Goal: Task Accomplishment & Management: Use online tool/utility

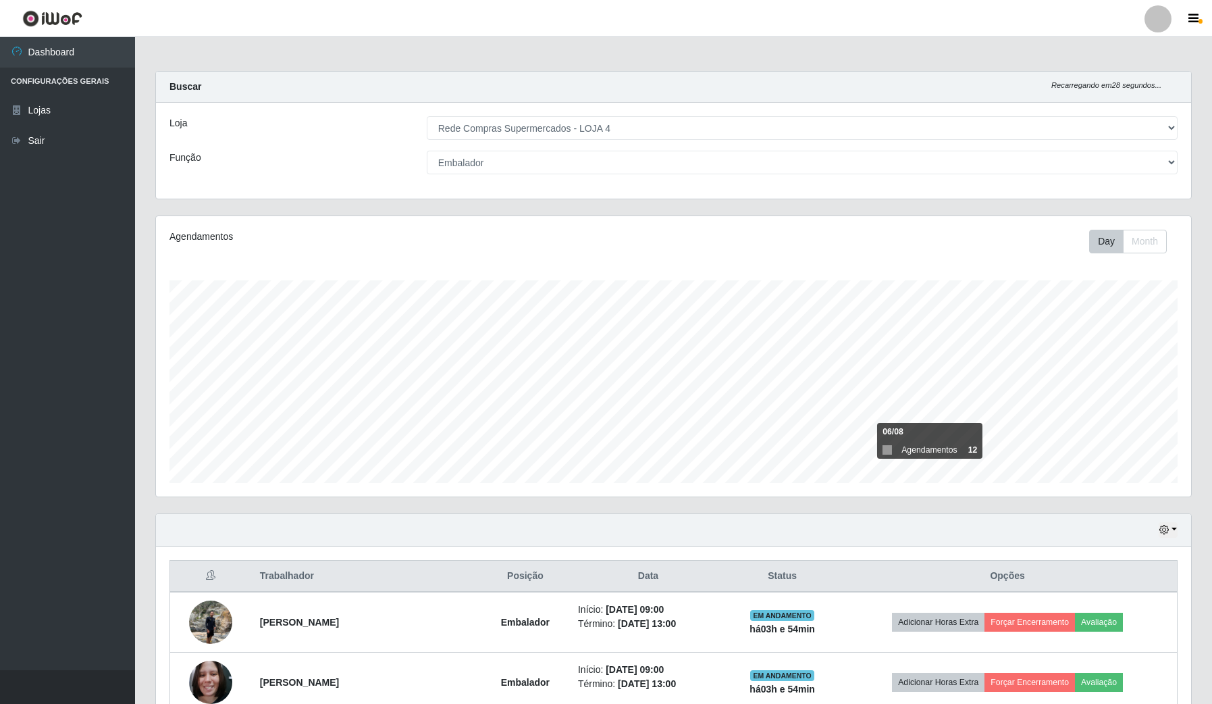
select select "159"
select select "1"
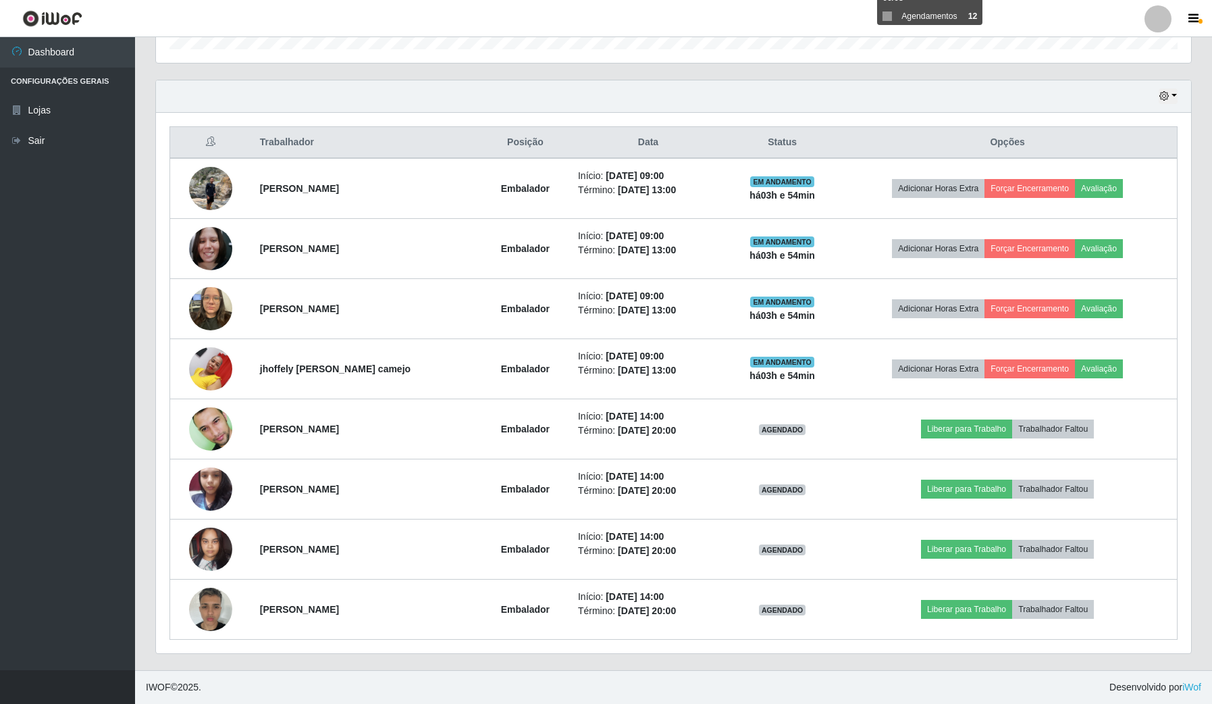
scroll to position [281, 1035]
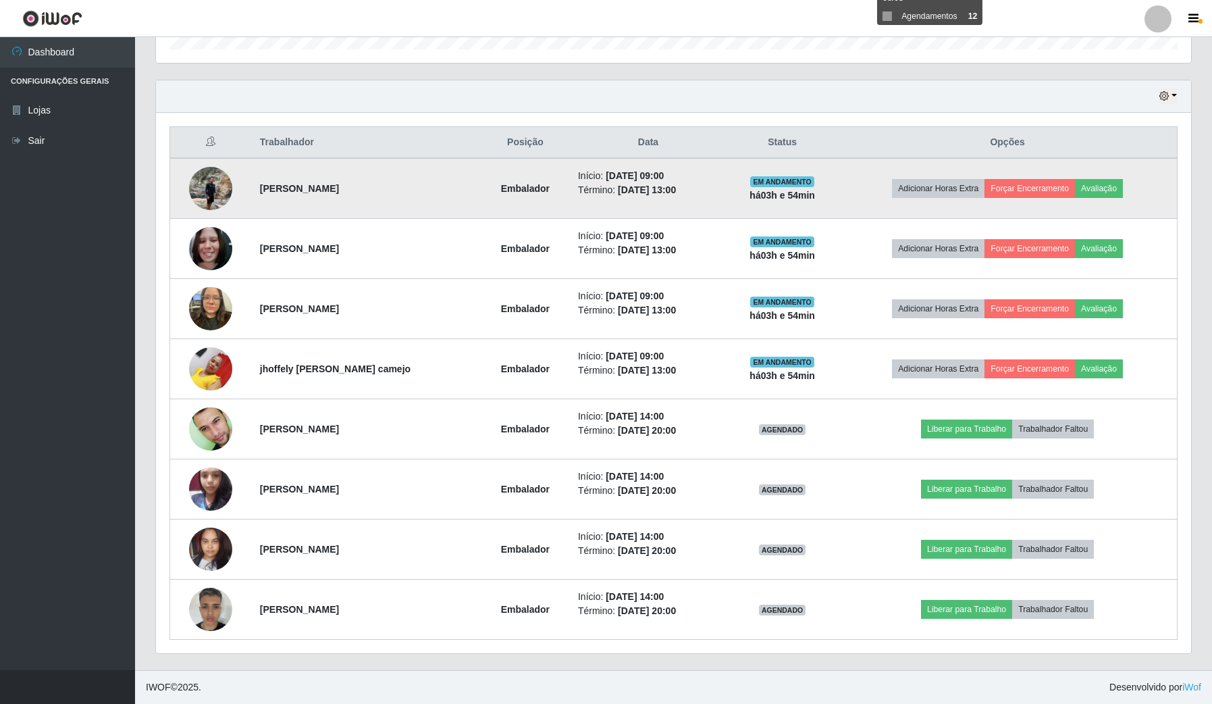
click at [221, 184] on img at bounding box center [210, 187] width 43 height 57
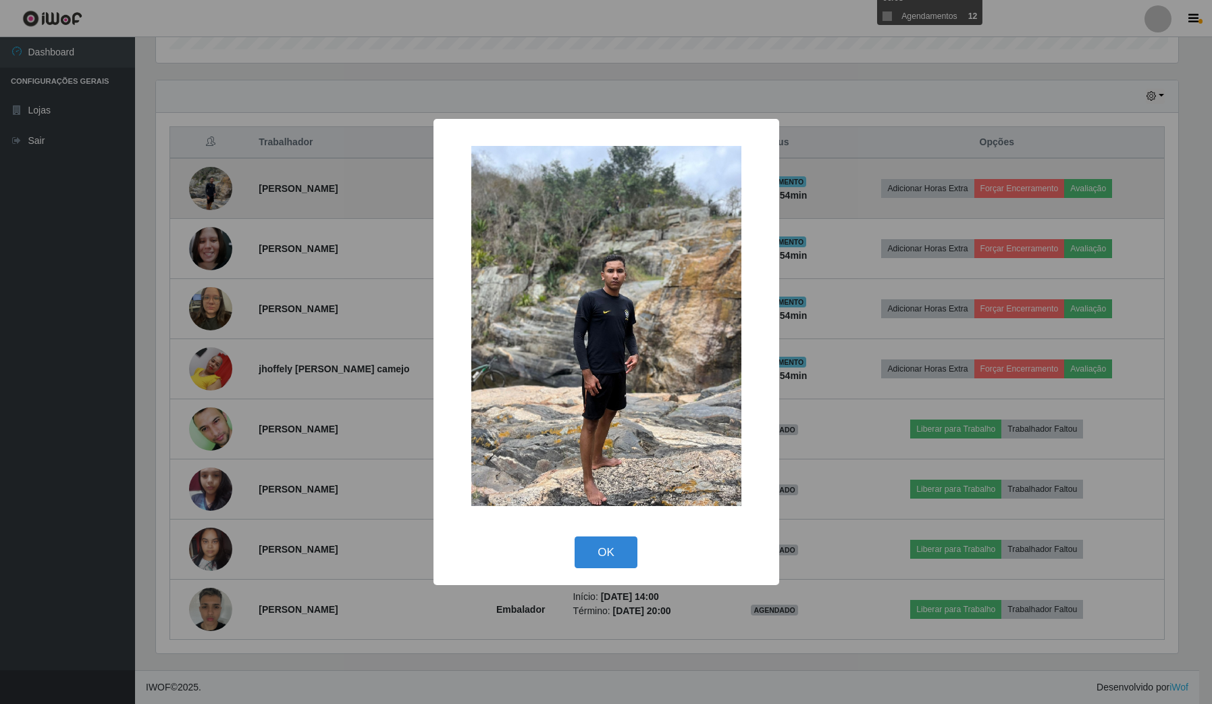
scroll to position [281, 1025]
click at [221, 184] on div "× OK Cancel" at bounding box center [608, 352] width 1216 height 704
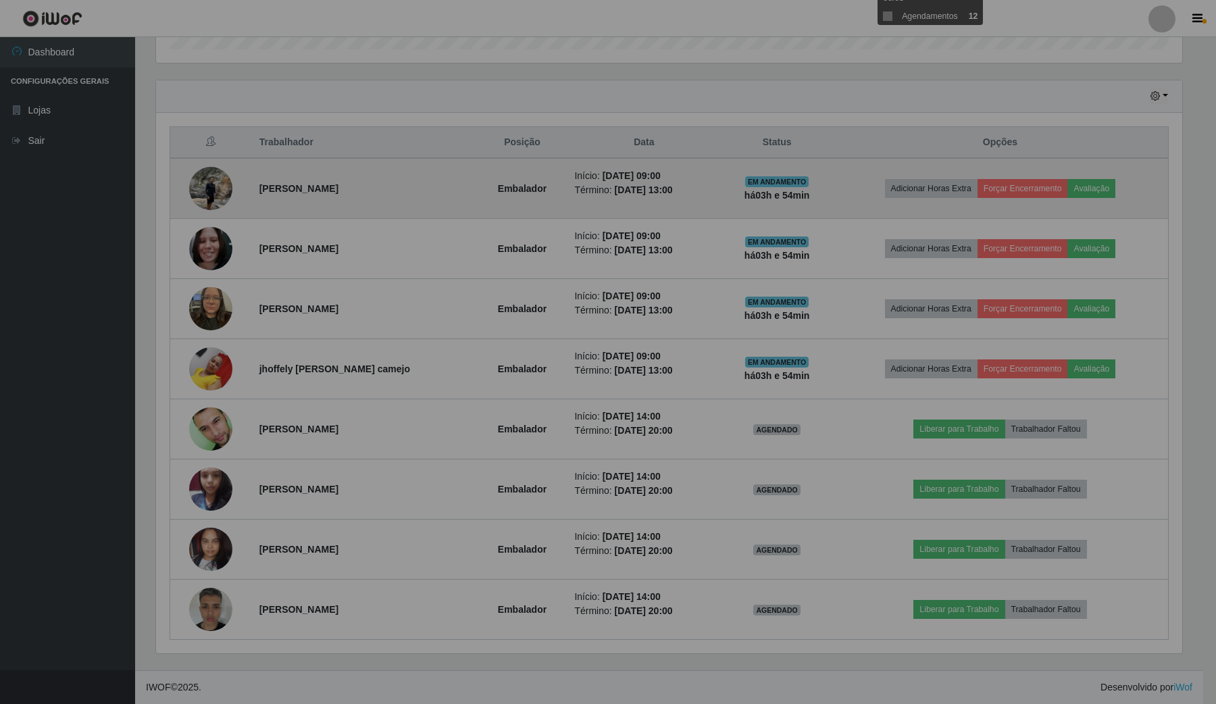
scroll to position [281, 1035]
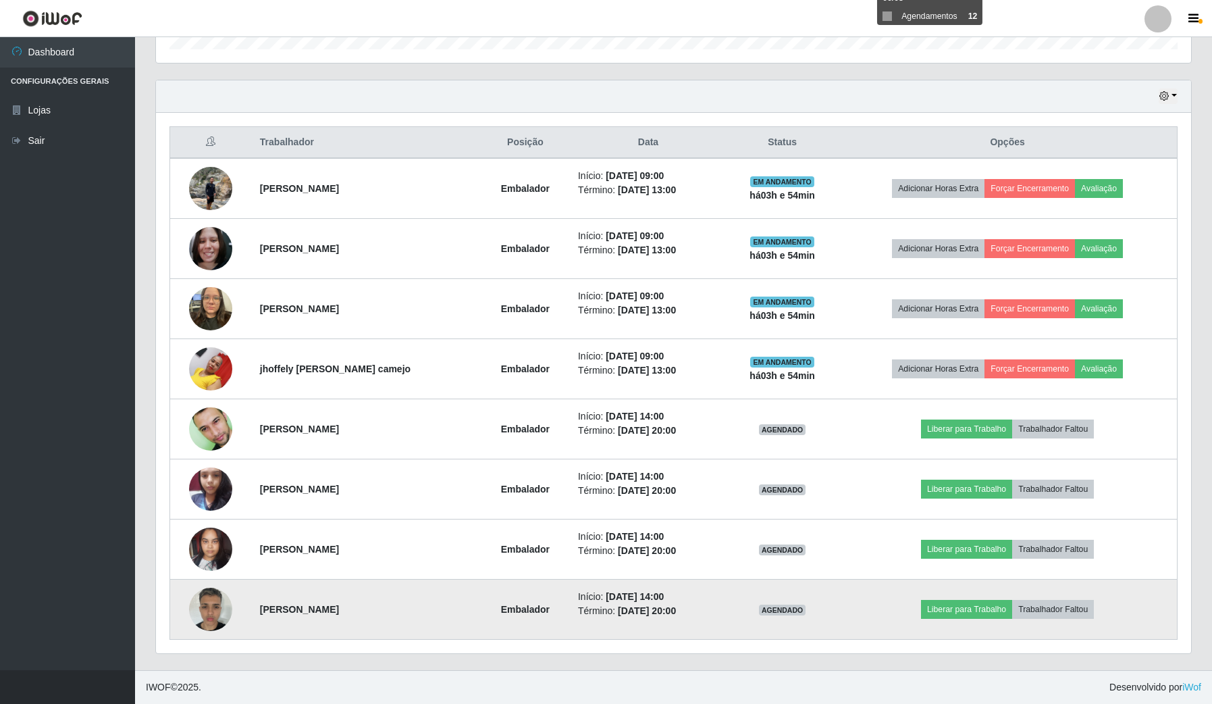
click at [211, 596] on img at bounding box center [210, 608] width 43 height 57
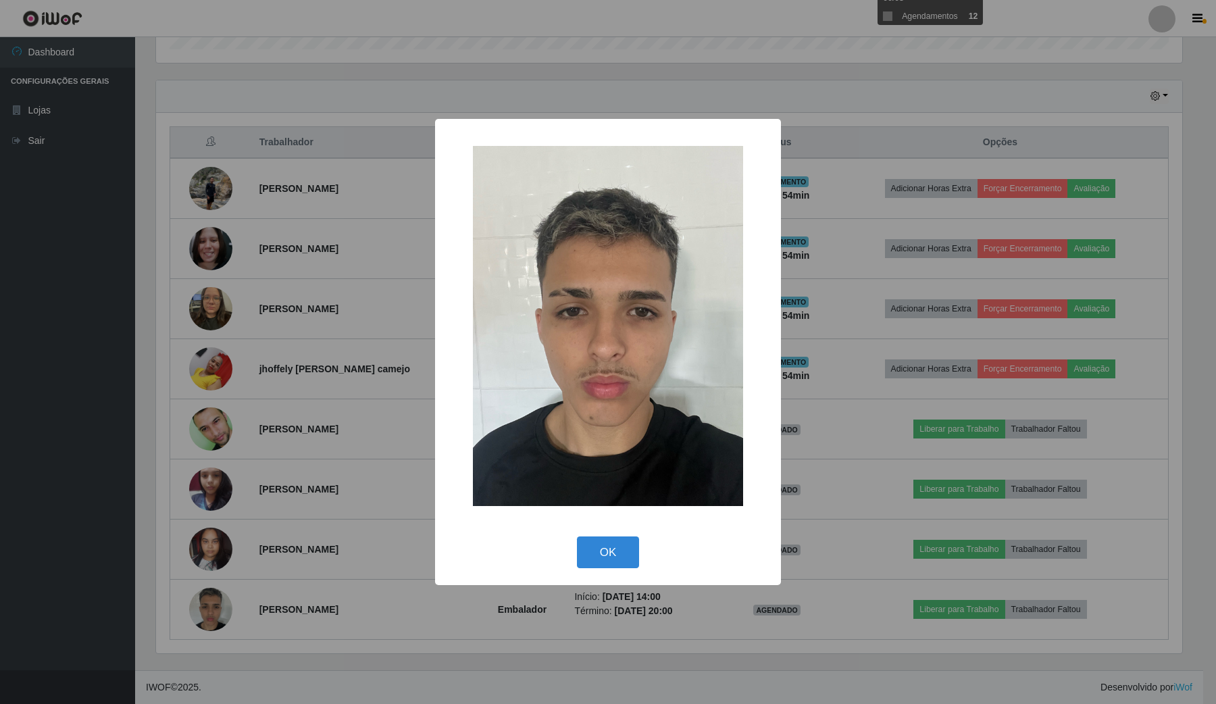
click at [244, 569] on div "× OK Cancel" at bounding box center [608, 352] width 1216 height 704
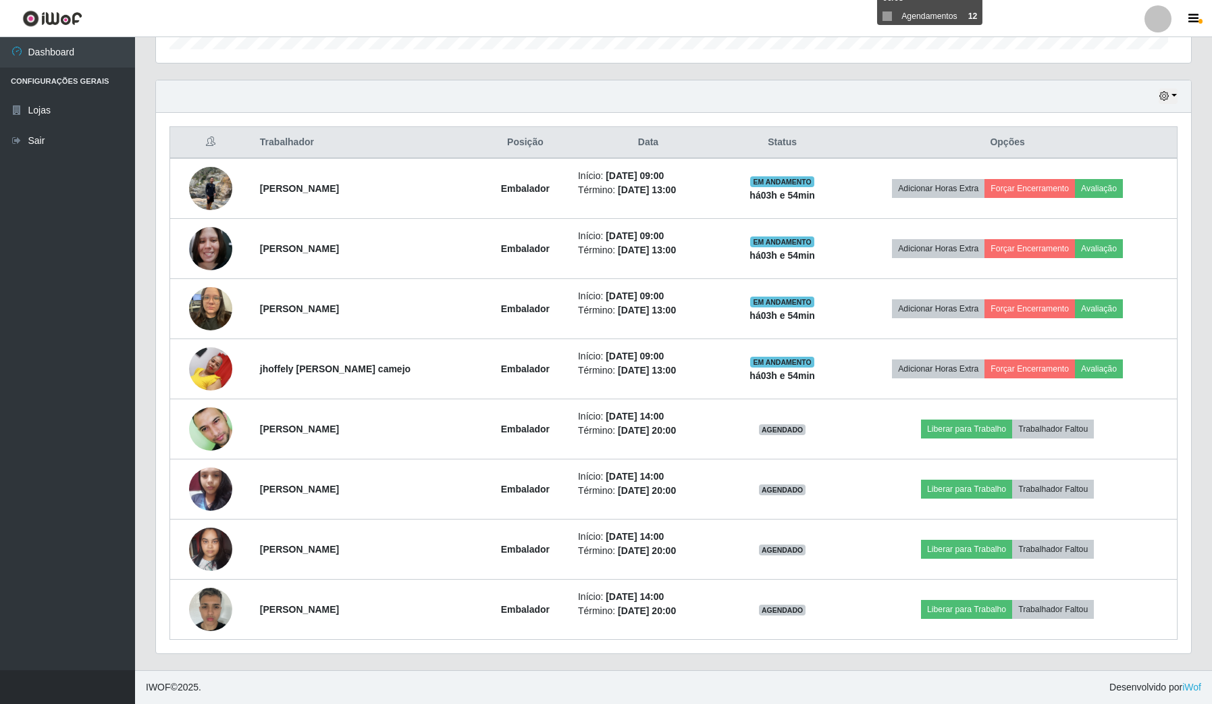
scroll to position [281, 1035]
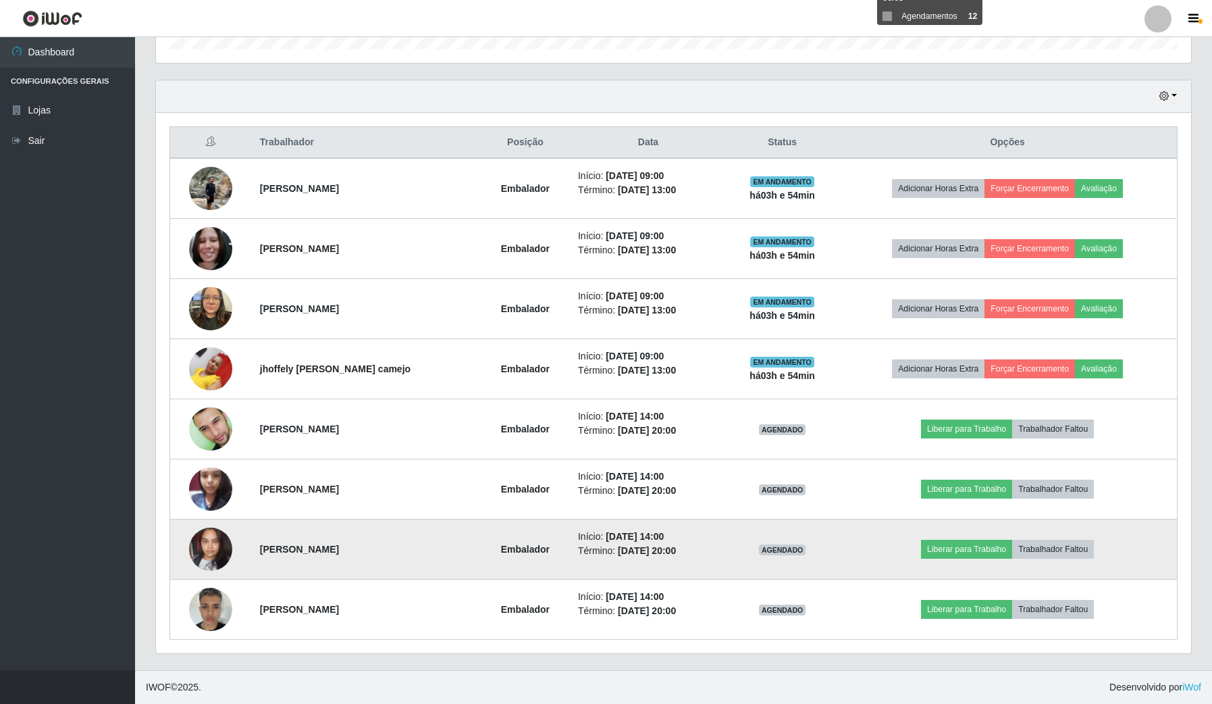
click at [221, 544] on img at bounding box center [210, 548] width 43 height 57
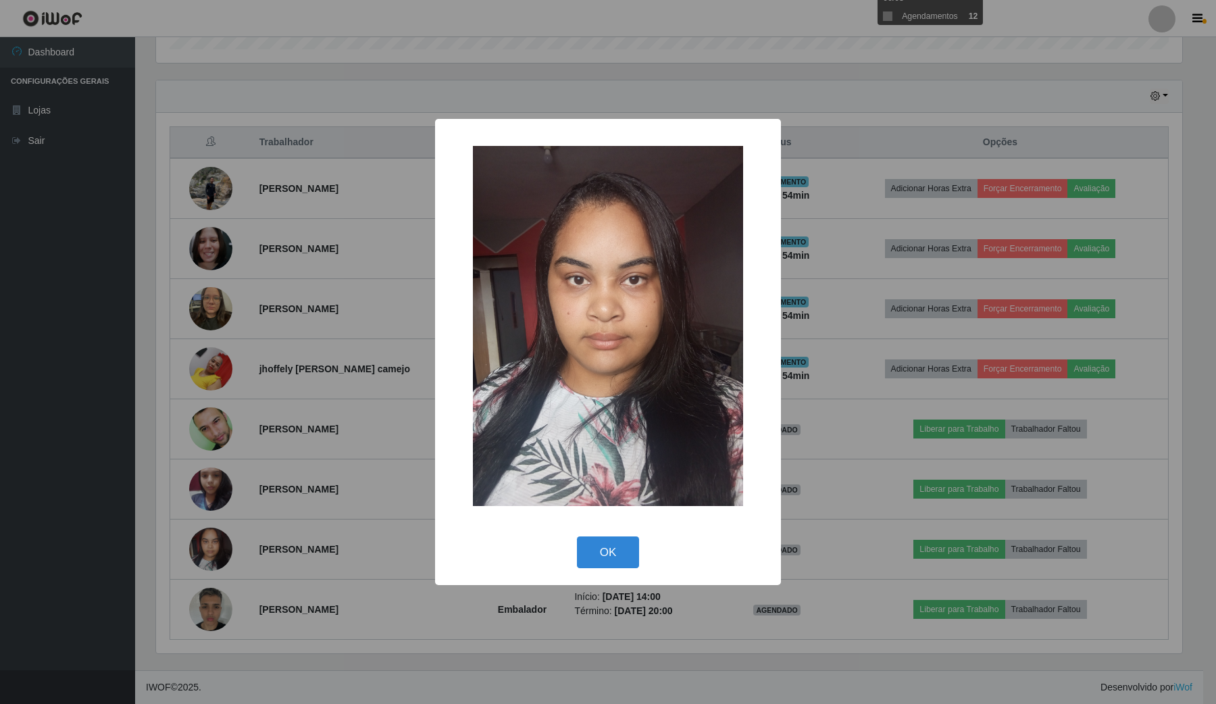
click at [213, 538] on div "× OK Cancel" at bounding box center [608, 352] width 1216 height 704
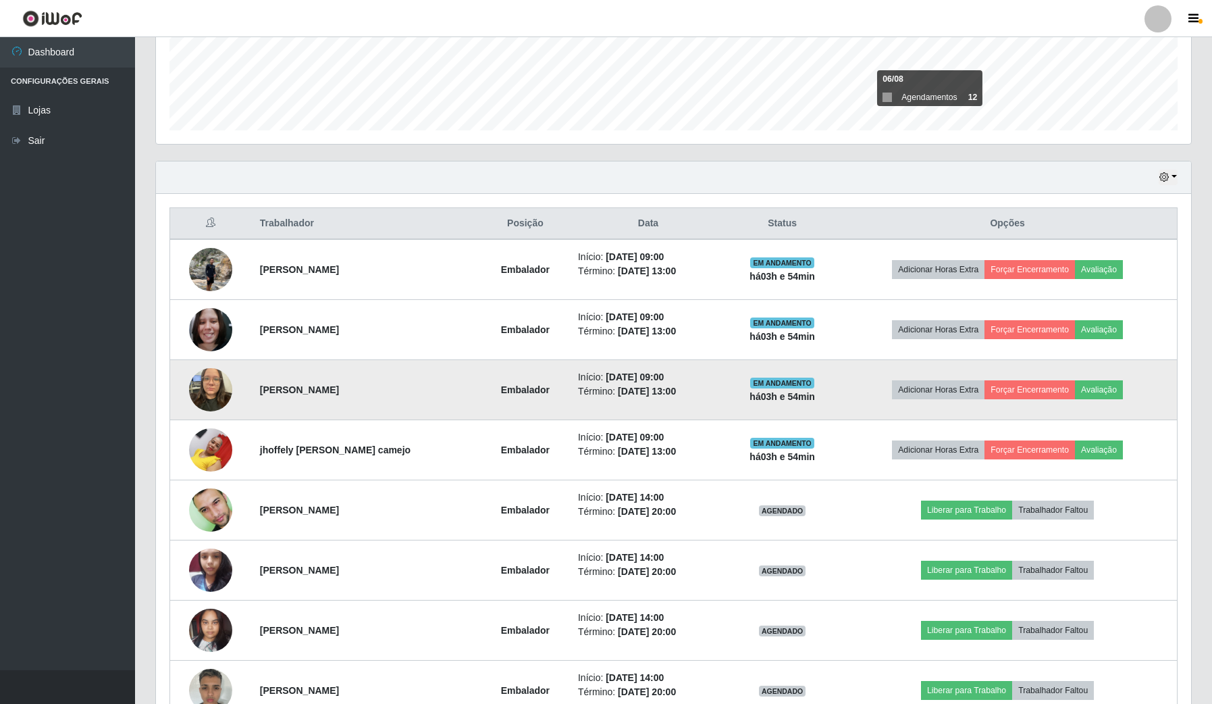
scroll to position [352, 0]
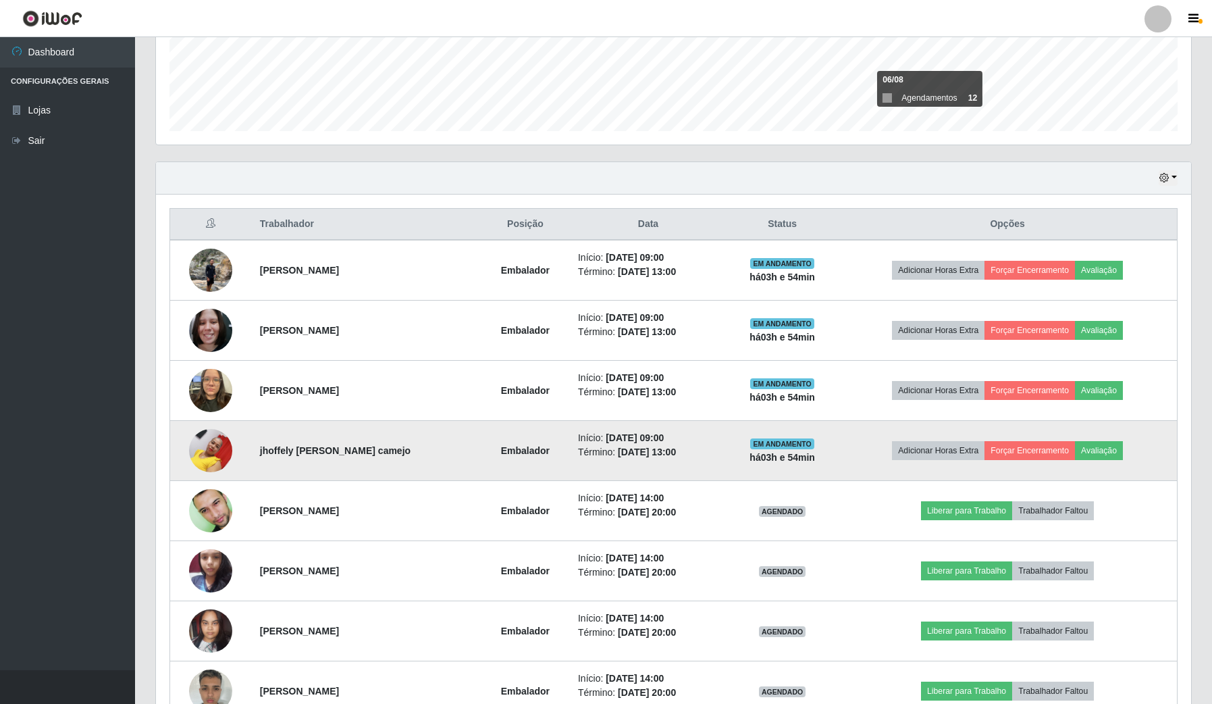
click at [194, 451] on img at bounding box center [210, 449] width 43 height 57
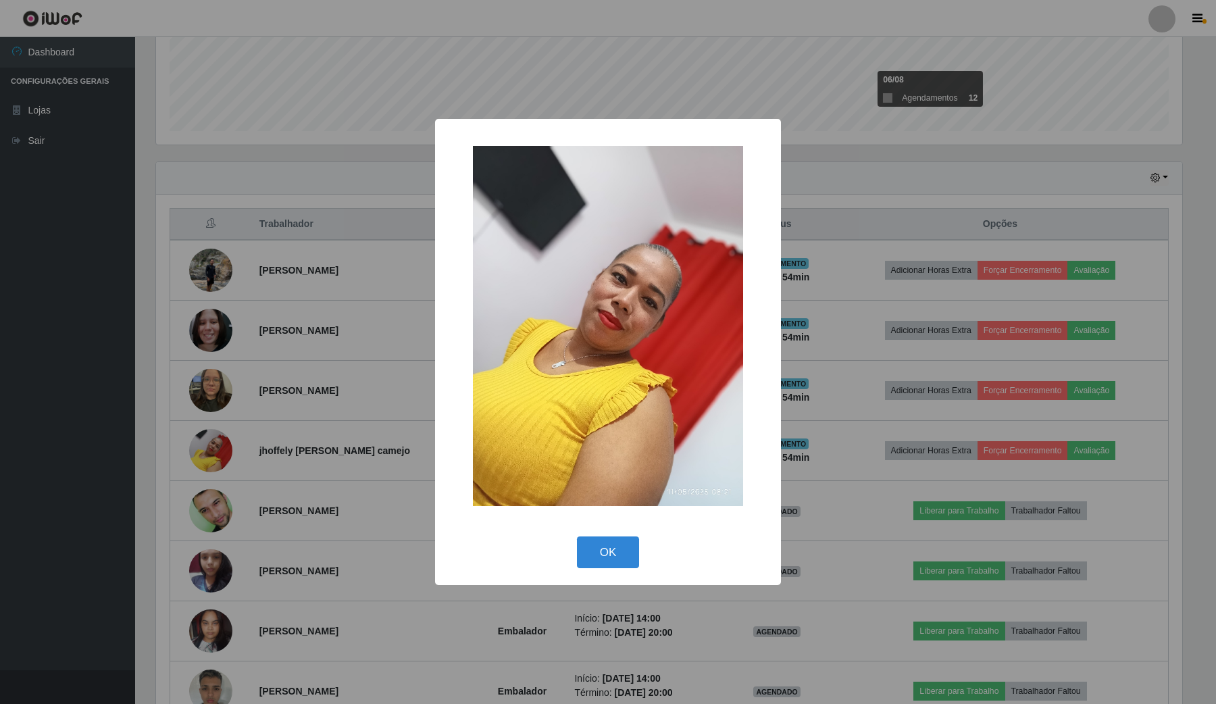
click at [199, 446] on div "× OK Cancel" at bounding box center [608, 352] width 1216 height 704
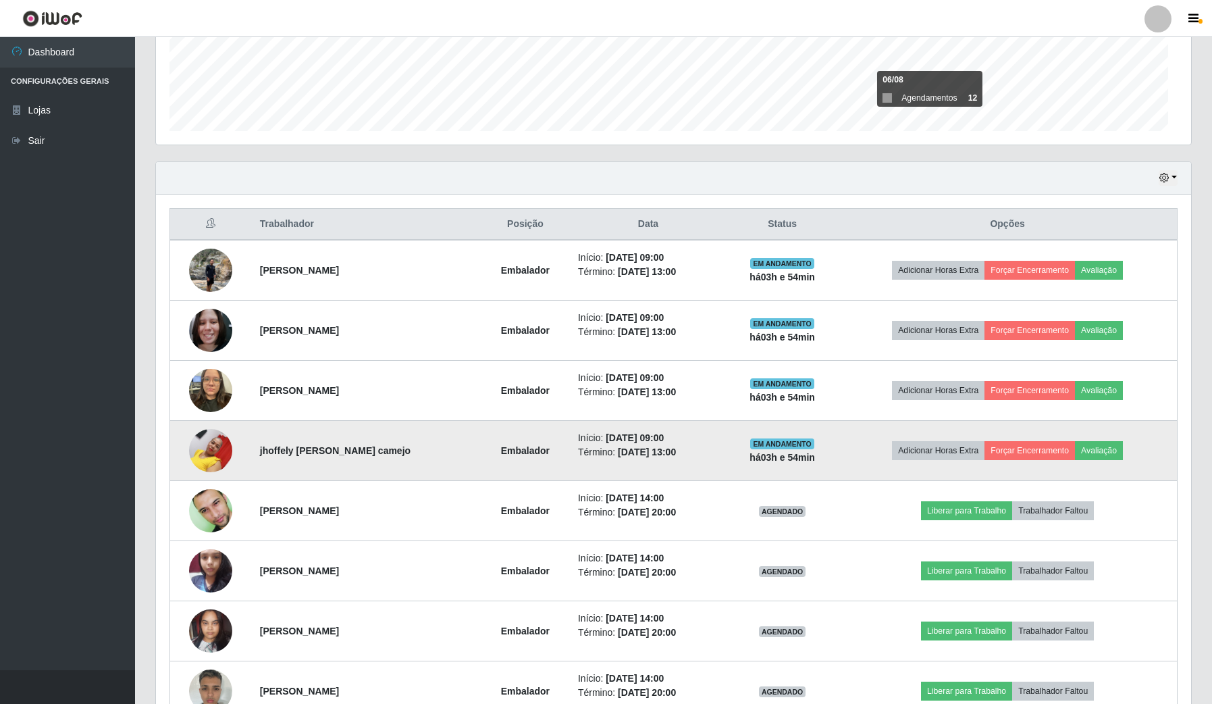
scroll to position [281, 1035]
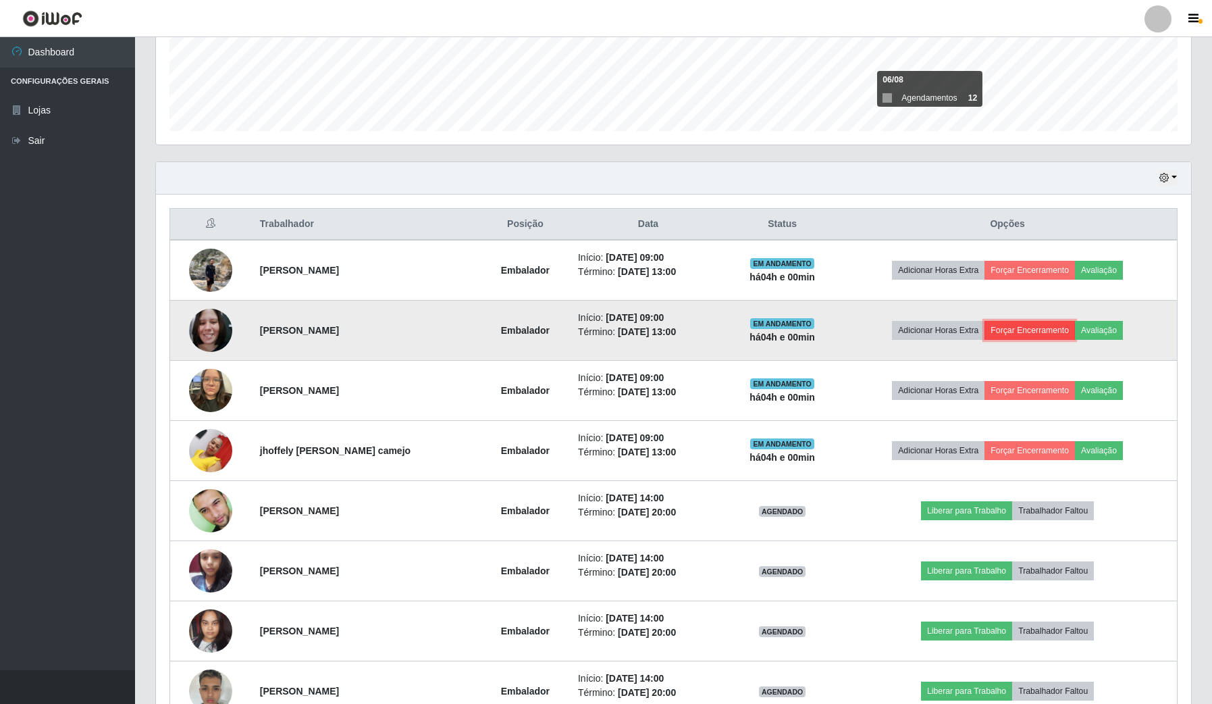
click at [1012, 326] on button "Forçar Encerramento" at bounding box center [1030, 330] width 90 height 19
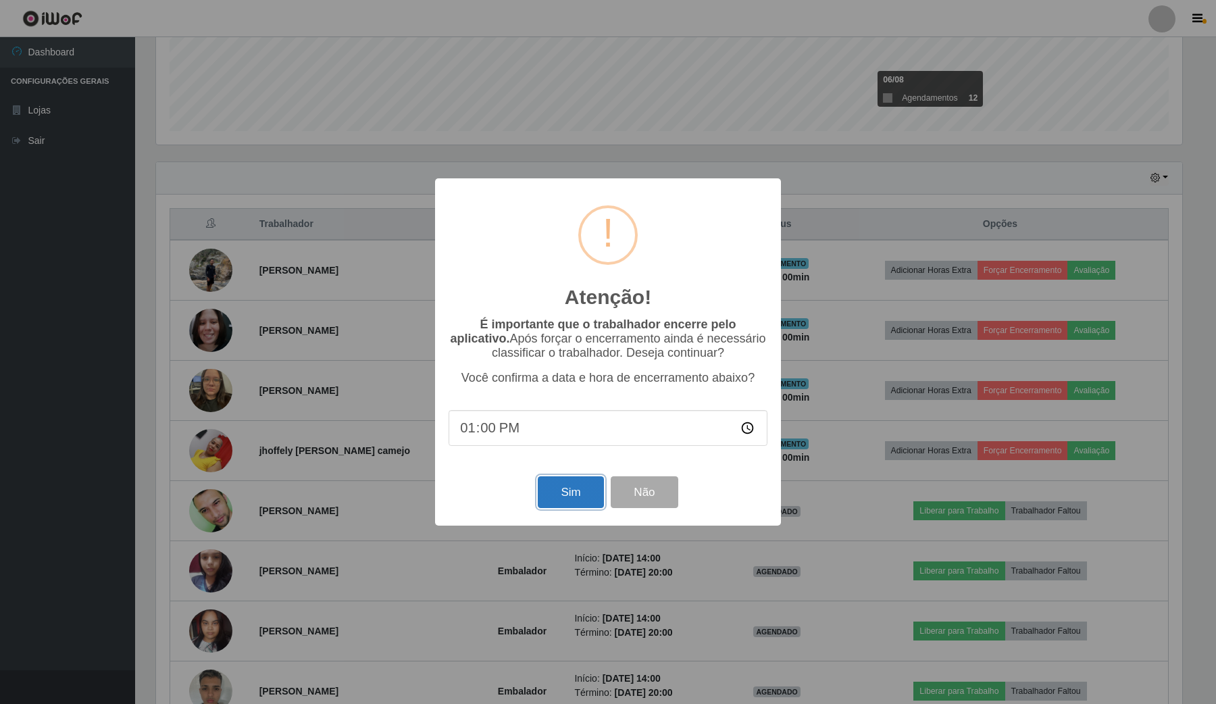
click at [586, 508] on button "Sim" at bounding box center [571, 492] width 66 height 32
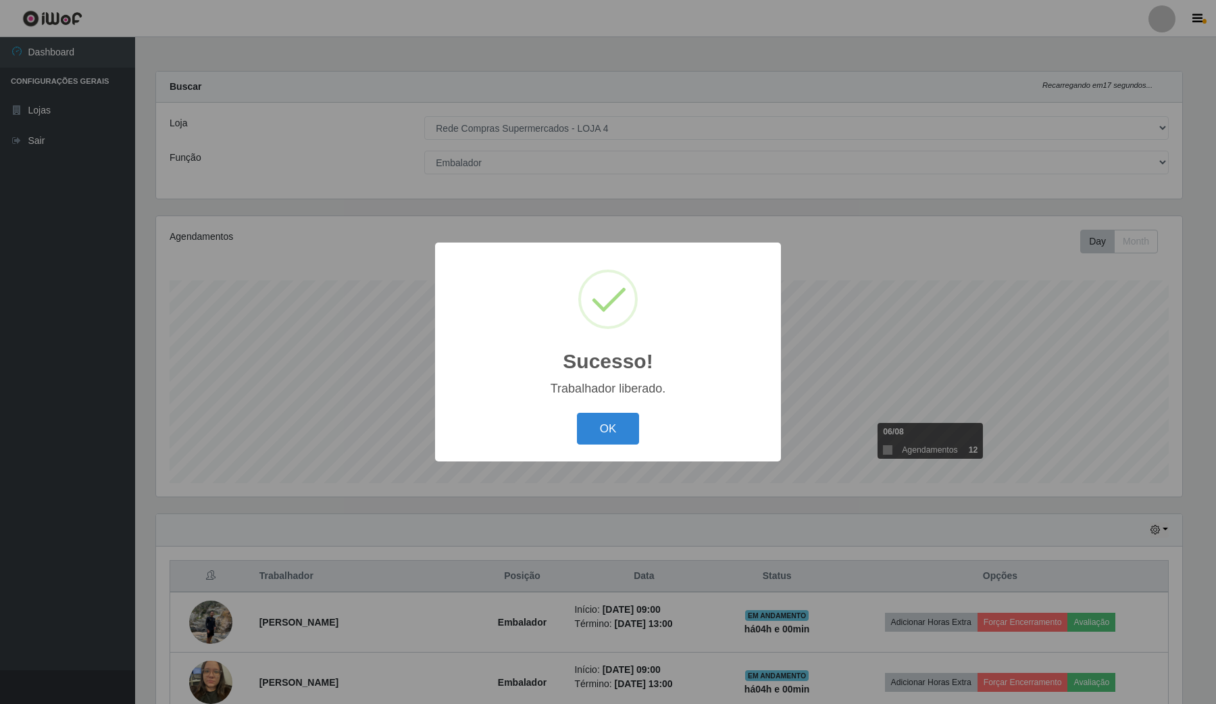
click at [619, 455] on div "Sucesso! × Trabalhador liberado. OK Cancel" at bounding box center [608, 351] width 346 height 219
click at [623, 439] on button "OK" at bounding box center [608, 429] width 63 height 32
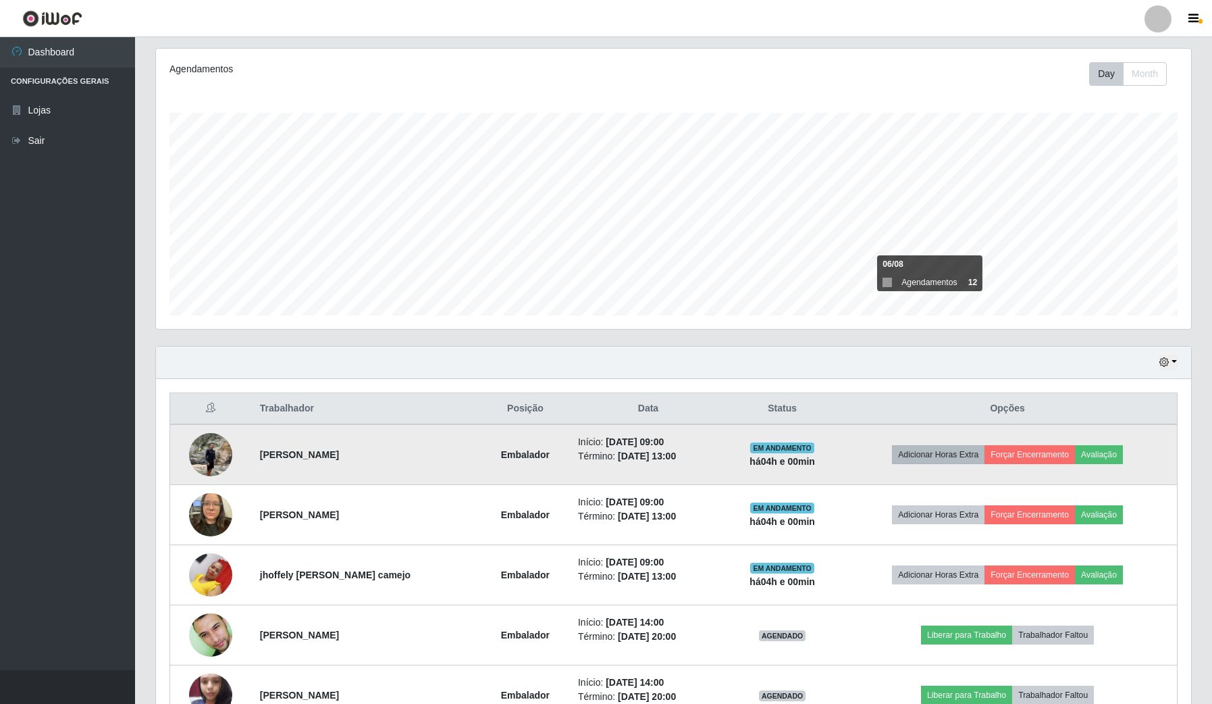
scroll to position [169, 0]
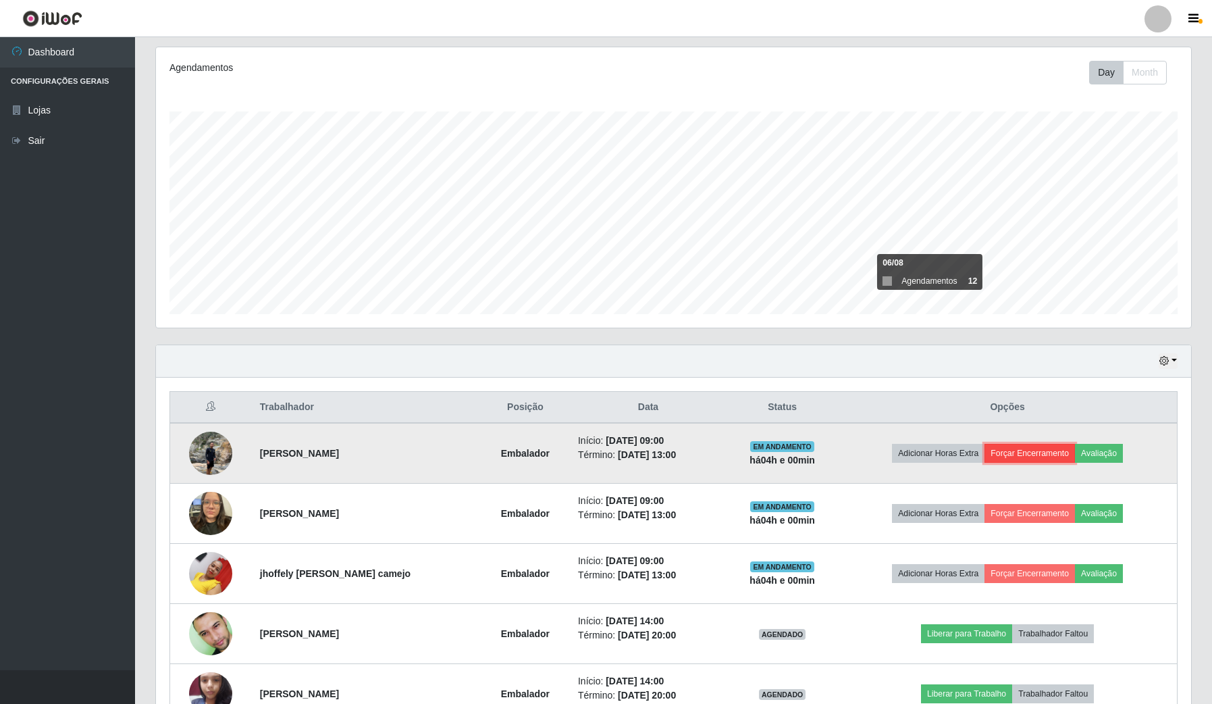
click at [1062, 459] on button "Forçar Encerramento" at bounding box center [1030, 453] width 90 height 19
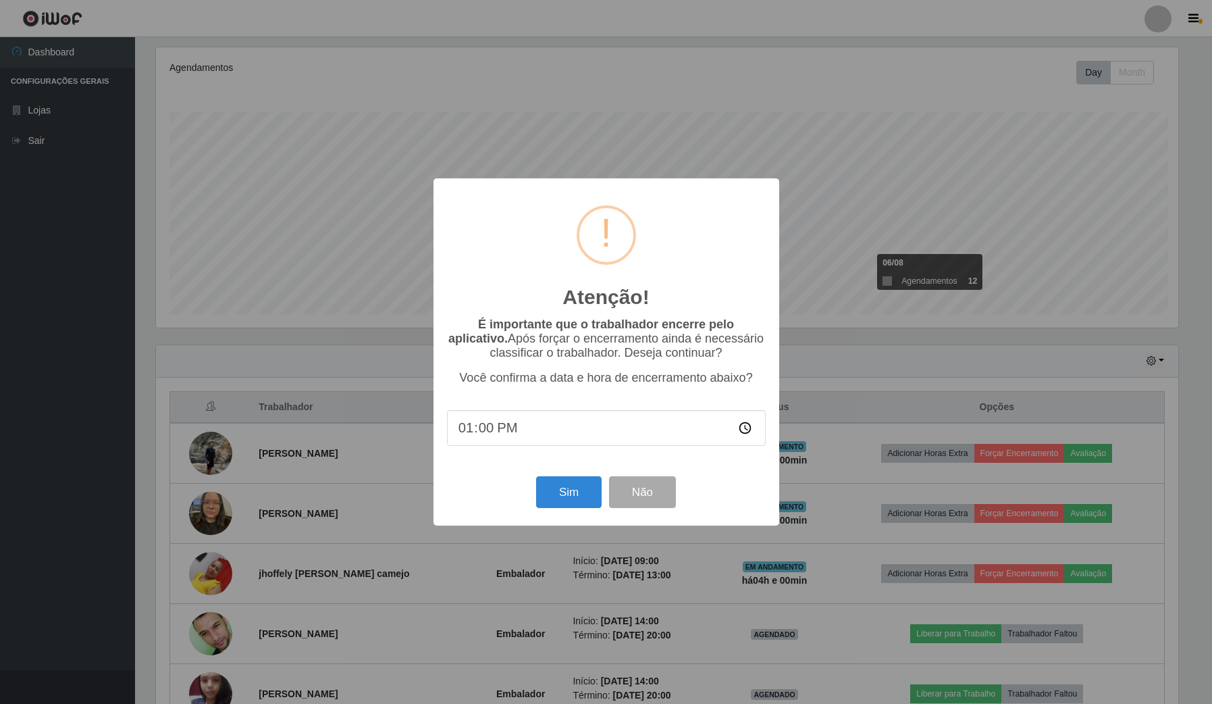
scroll to position [281, 1025]
click at [582, 488] on button "Sim" at bounding box center [571, 492] width 66 height 32
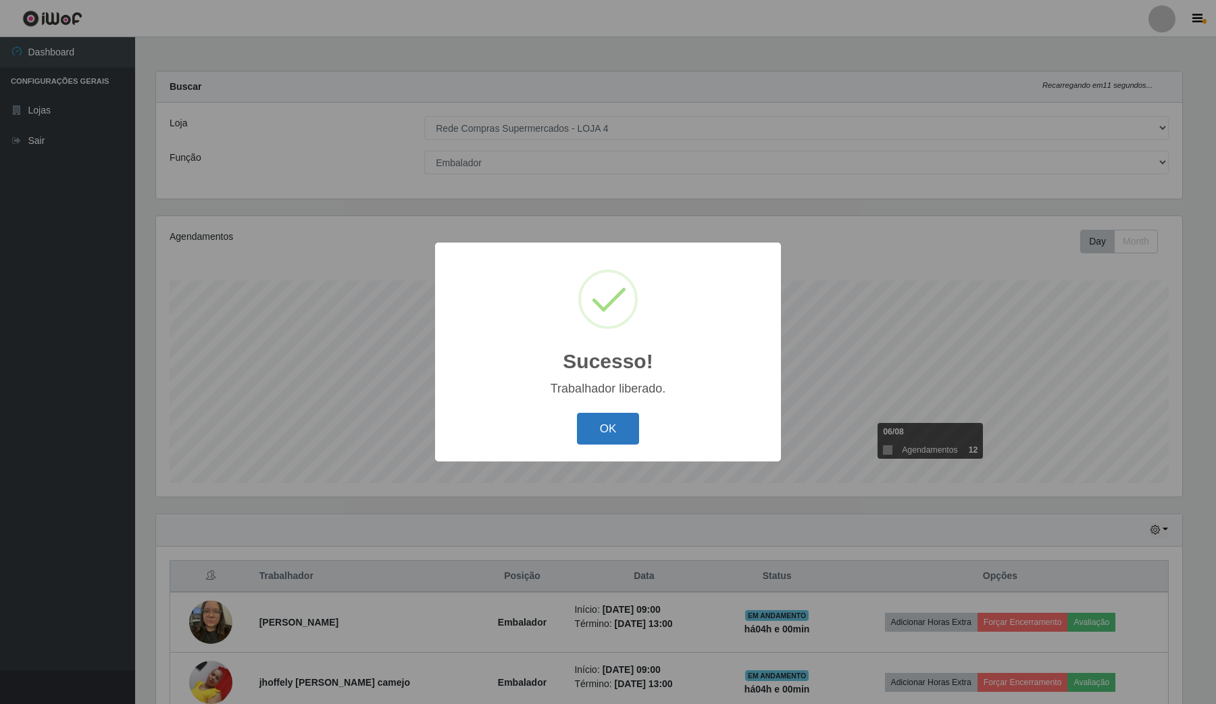
click at [593, 429] on button "OK" at bounding box center [608, 429] width 63 height 32
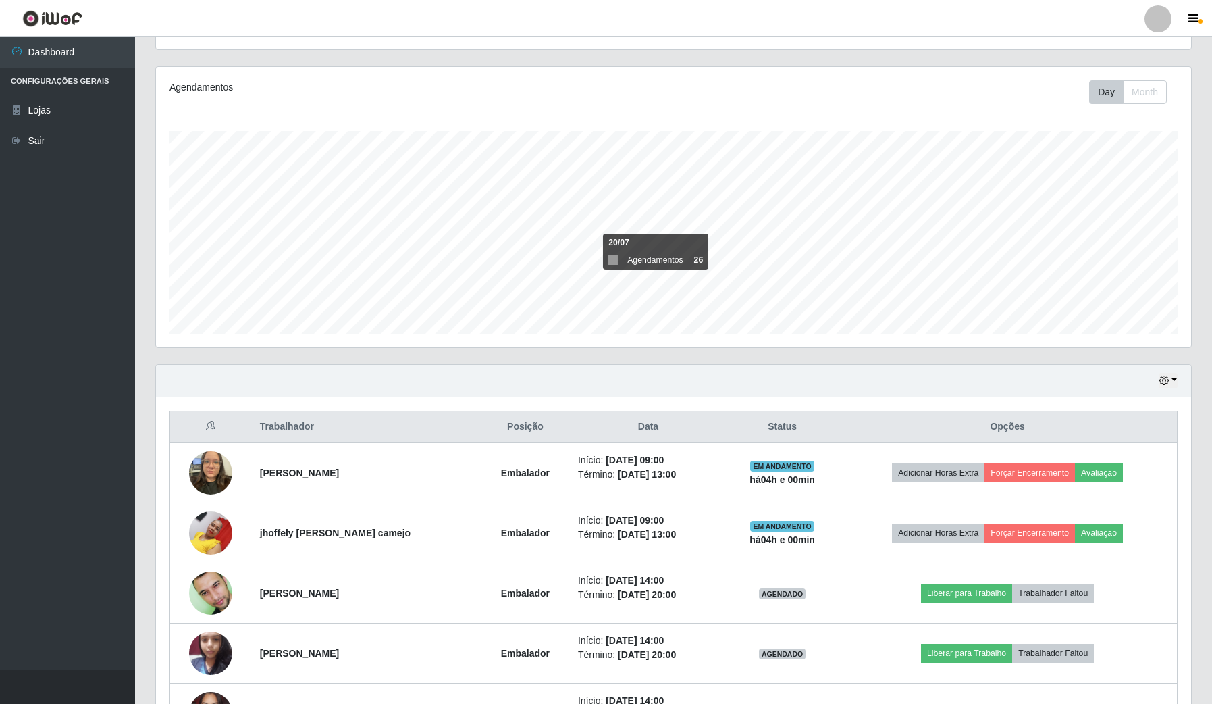
scroll to position [253, 0]
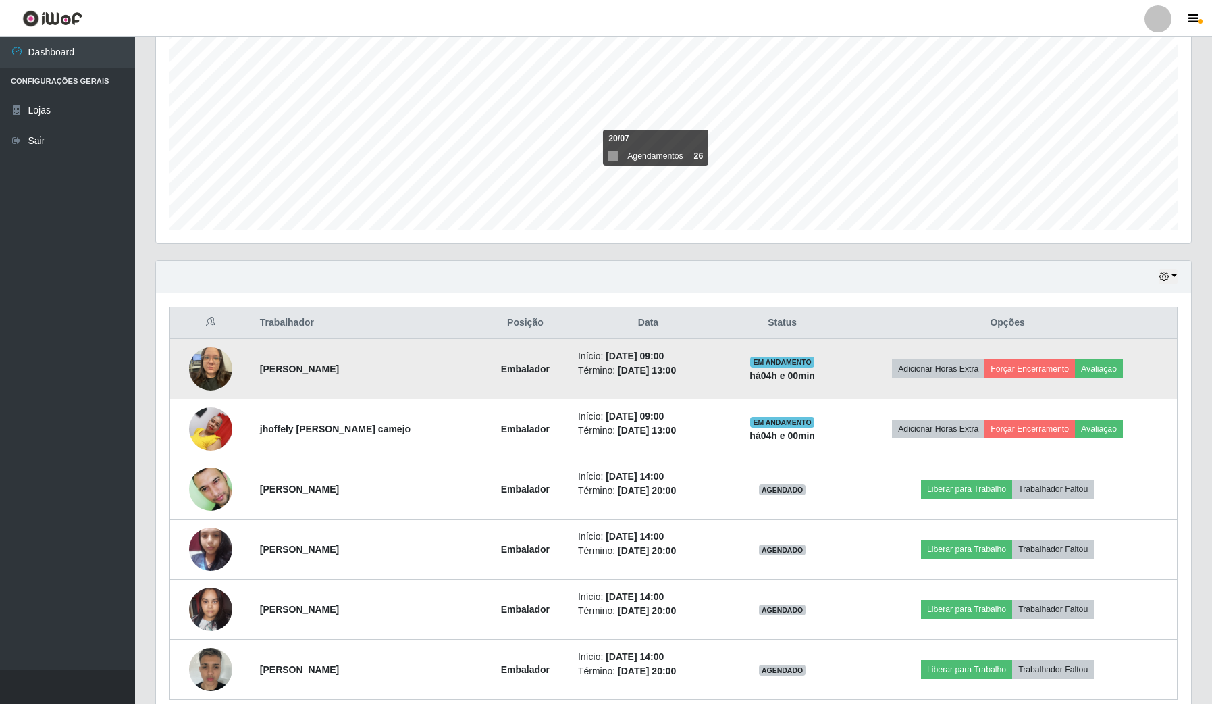
click at [211, 370] on img at bounding box center [210, 368] width 43 height 57
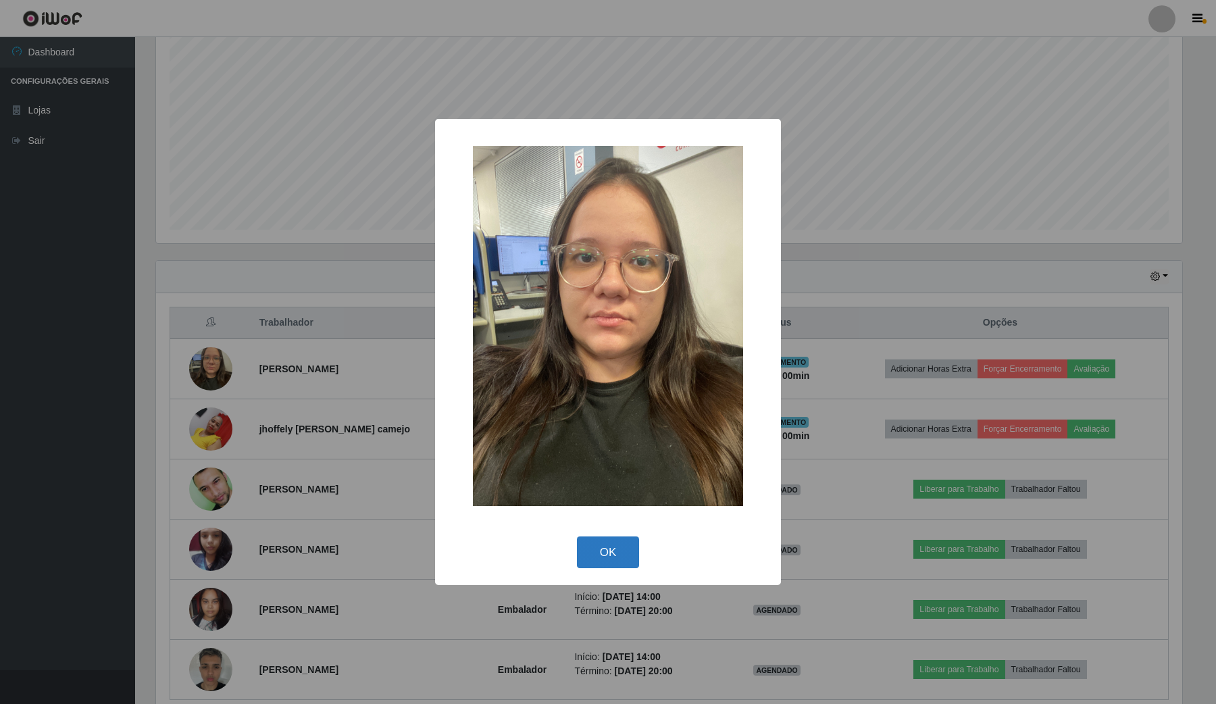
click at [621, 554] on button "OK" at bounding box center [608, 552] width 63 height 32
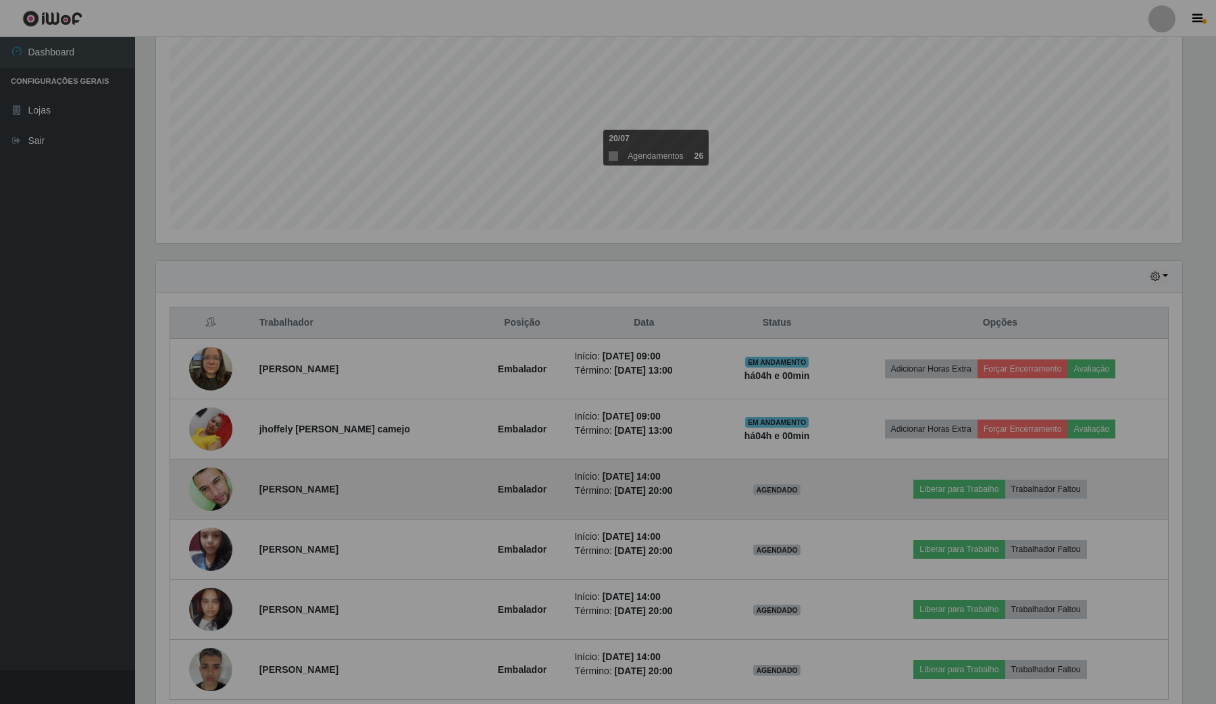
scroll to position [281, 1035]
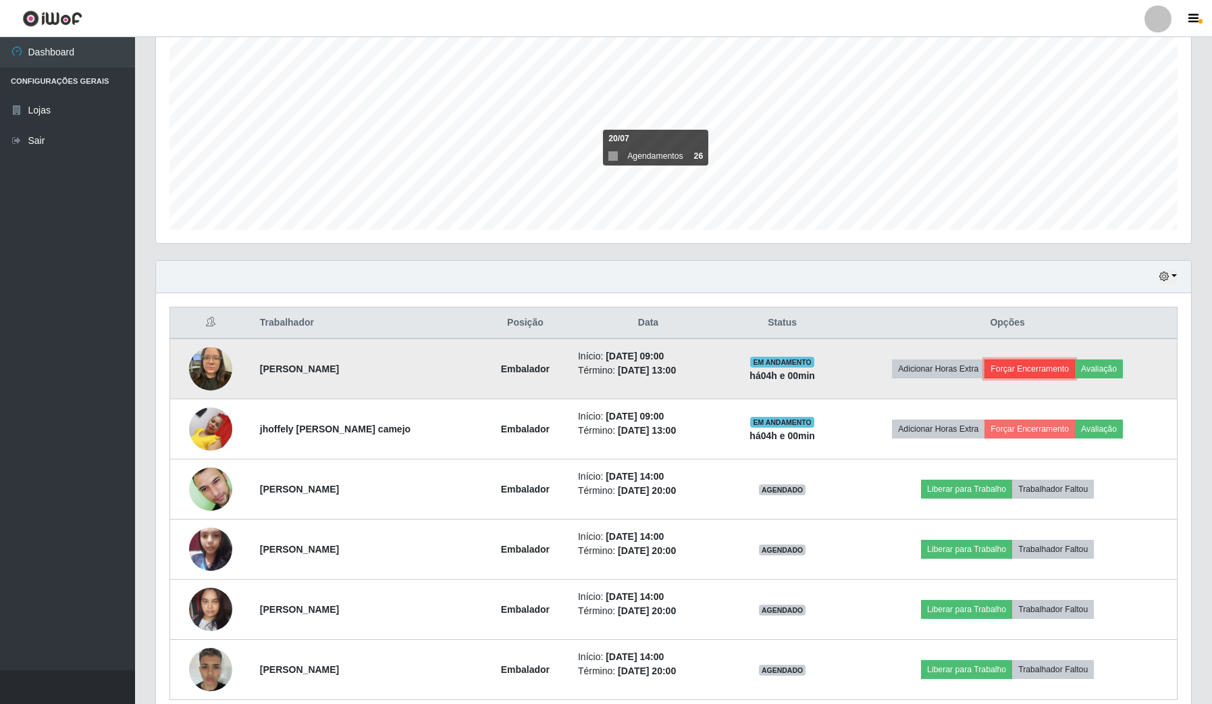
click at [1054, 371] on button "Forçar Encerramento" at bounding box center [1030, 368] width 90 height 19
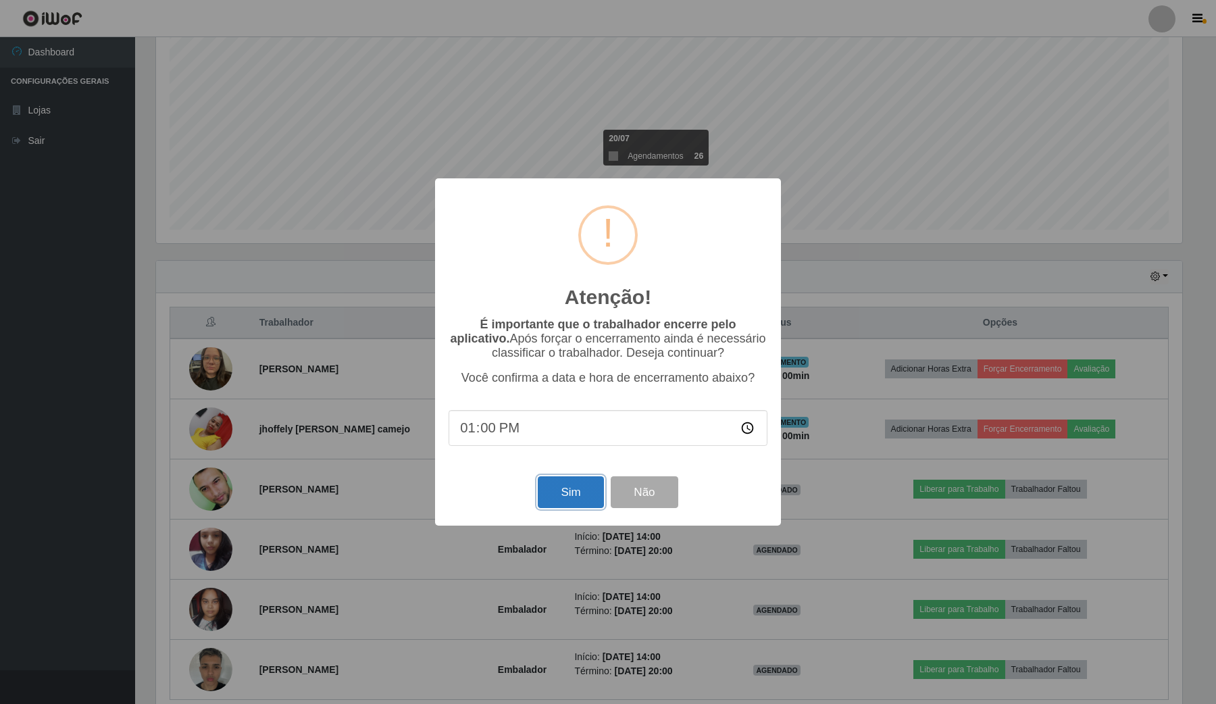
click at [590, 496] on button "Sim" at bounding box center [571, 492] width 66 height 32
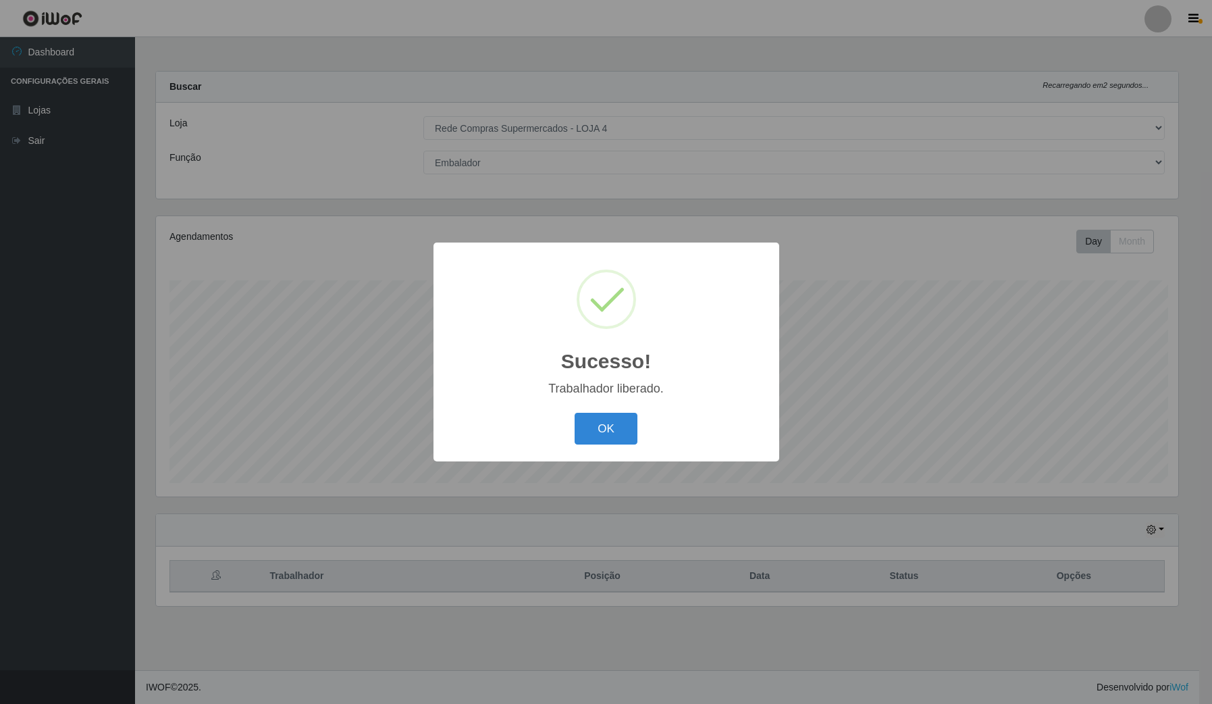
scroll to position [0, 0]
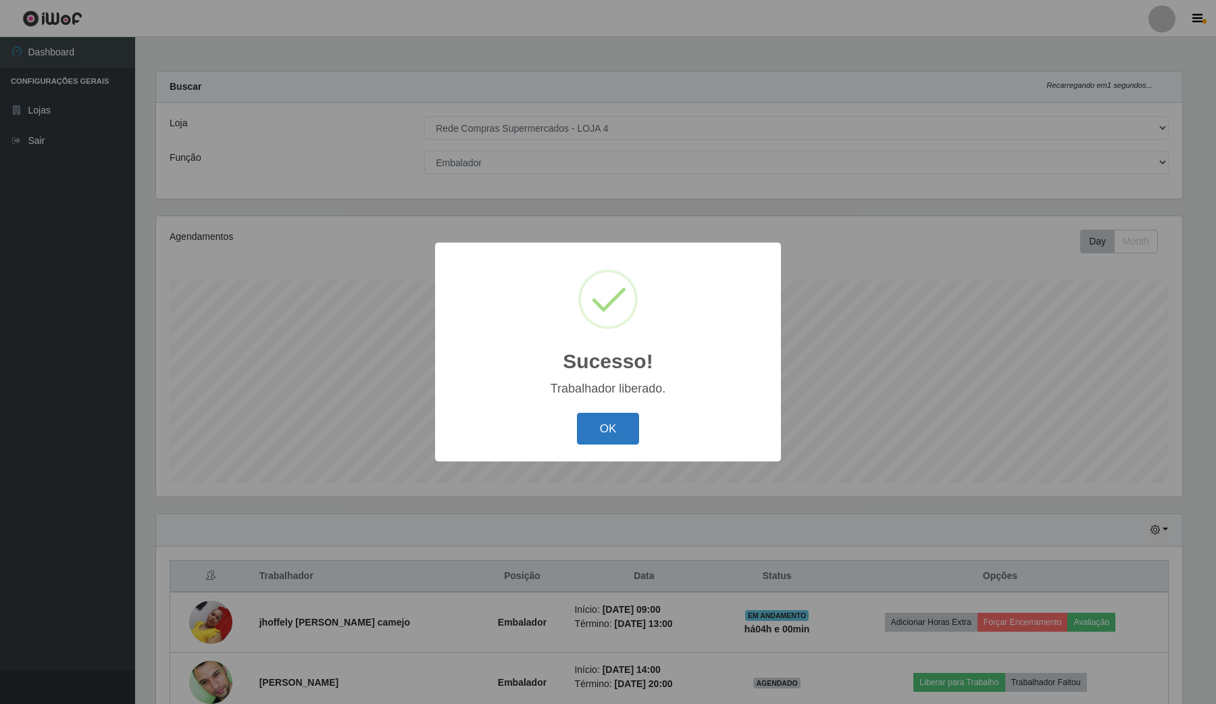
click at [631, 423] on button "OK" at bounding box center [608, 429] width 63 height 32
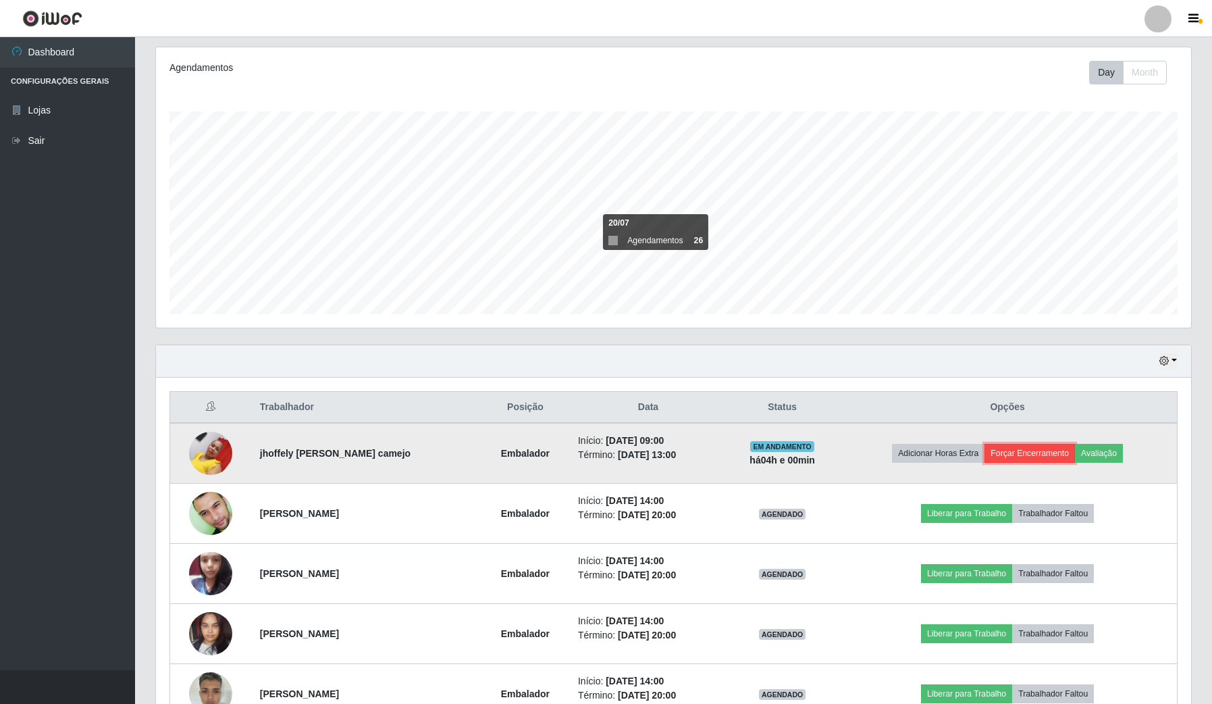
click at [1034, 455] on button "Forçar Encerramento" at bounding box center [1030, 453] width 90 height 19
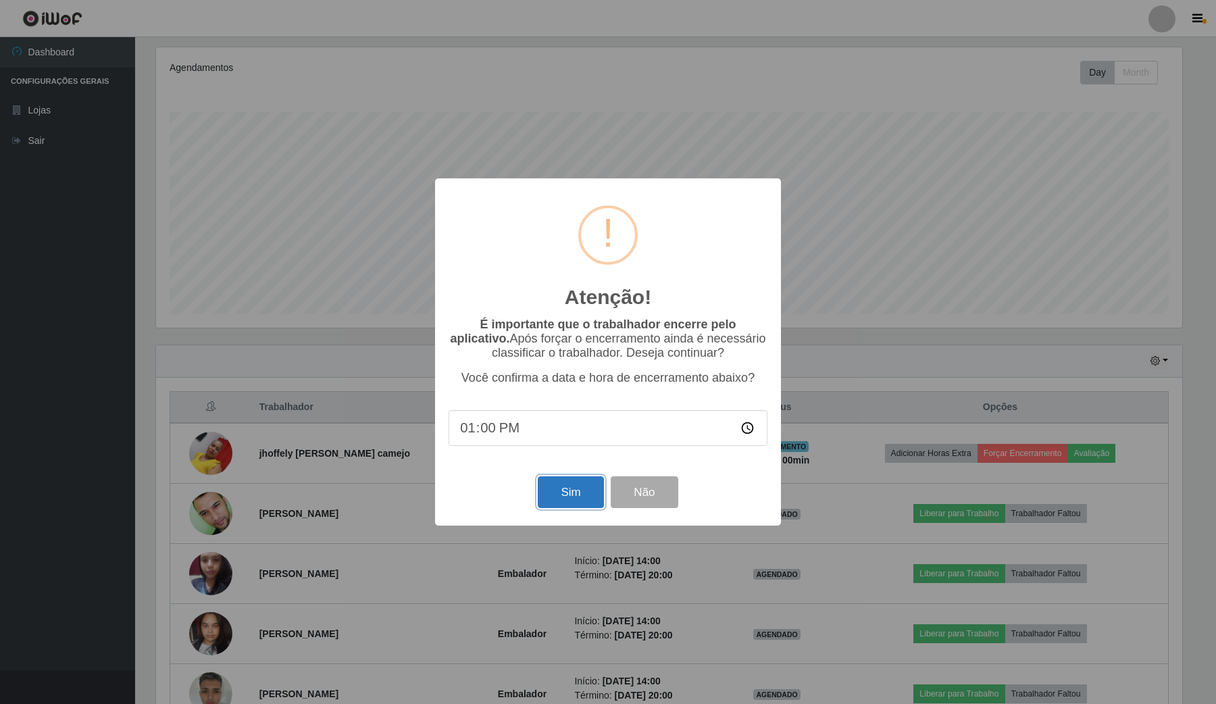
click at [575, 497] on button "Sim" at bounding box center [571, 492] width 66 height 32
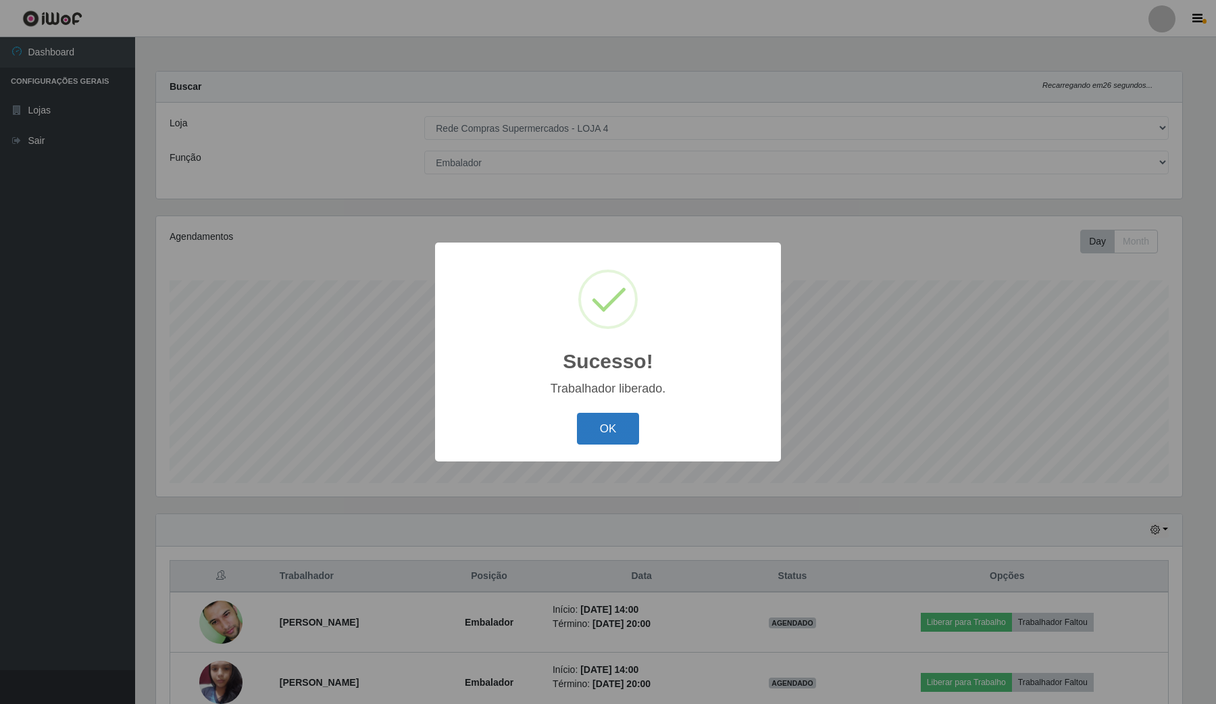
click at [604, 419] on button "OK" at bounding box center [608, 429] width 63 height 32
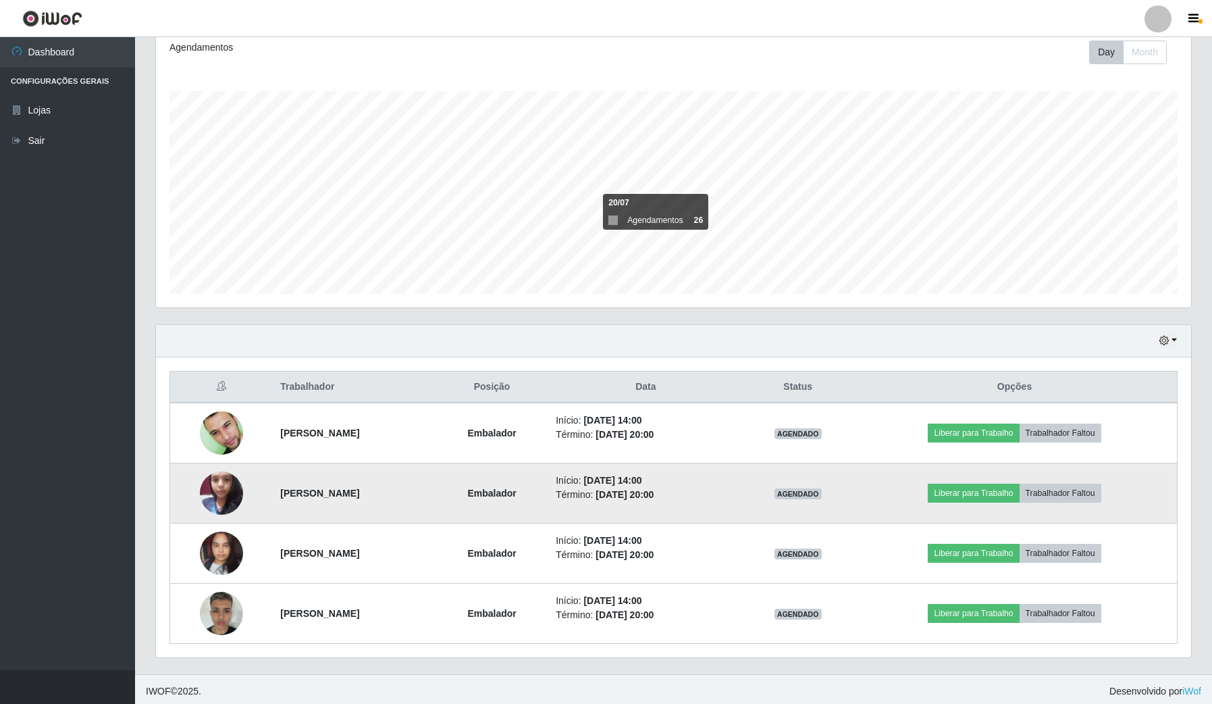
scroll to position [194, 0]
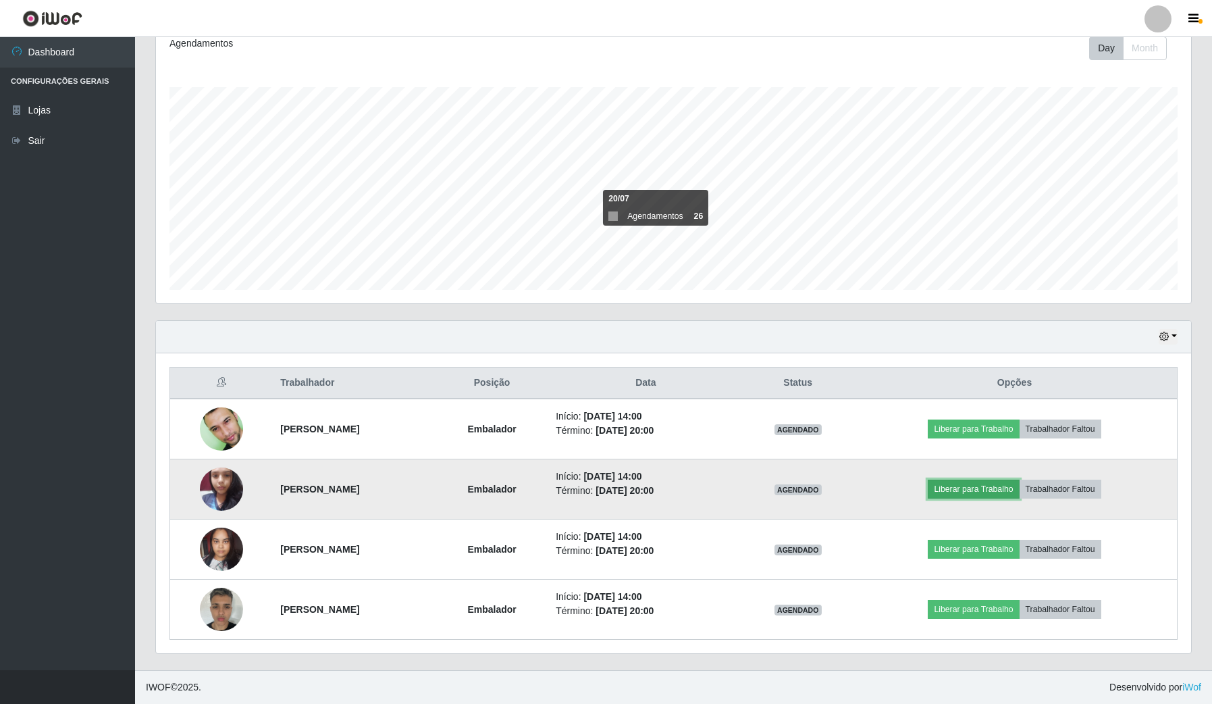
click at [1000, 487] on button "Liberar para Trabalho" at bounding box center [973, 488] width 91 height 19
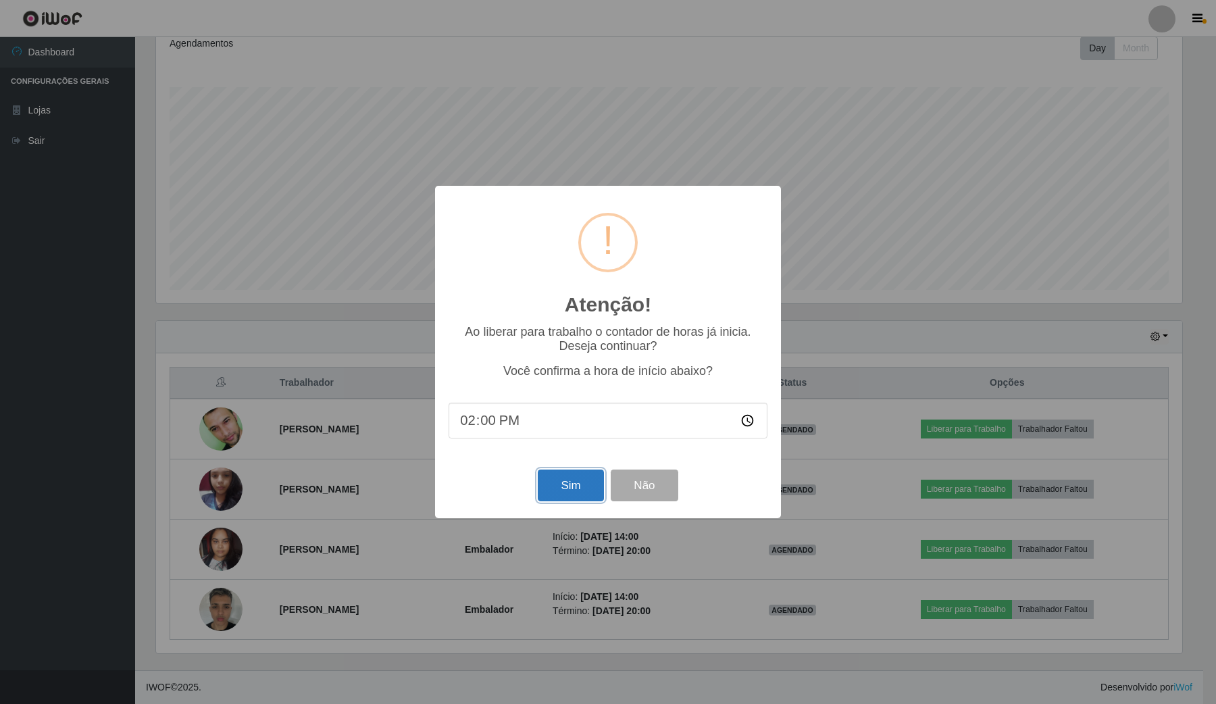
click at [571, 496] on button "Sim" at bounding box center [571, 485] width 66 height 32
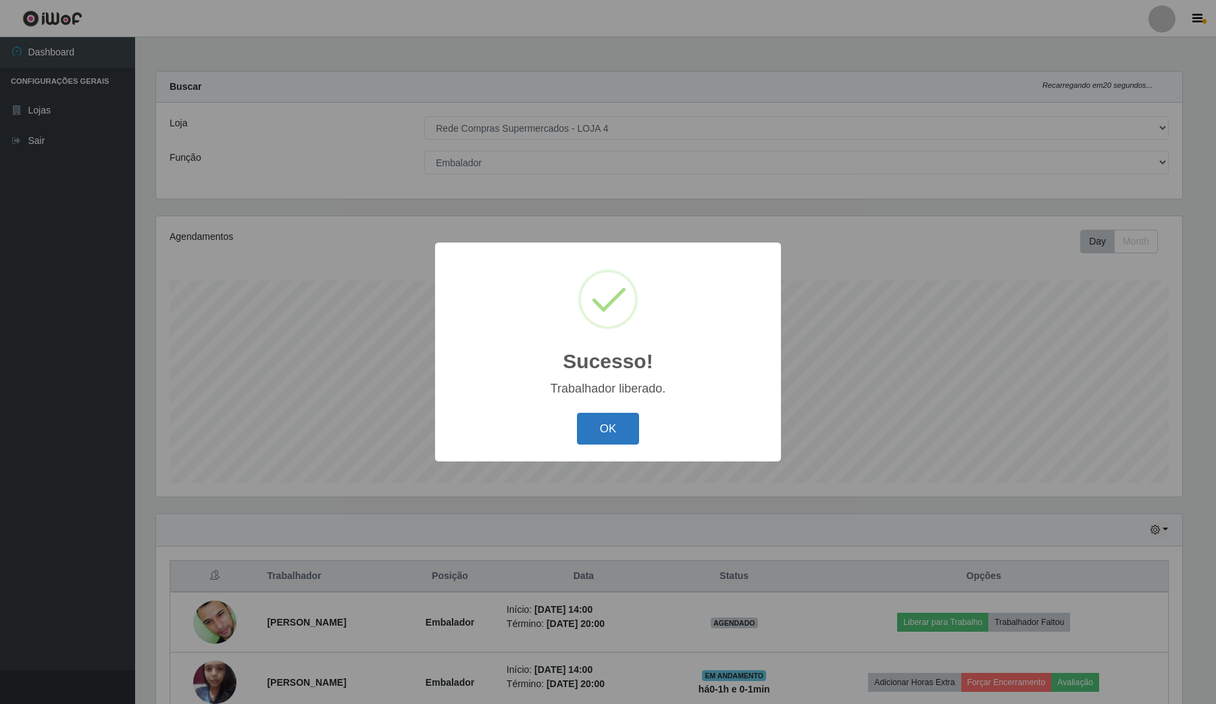
click at [586, 434] on button "OK" at bounding box center [608, 429] width 63 height 32
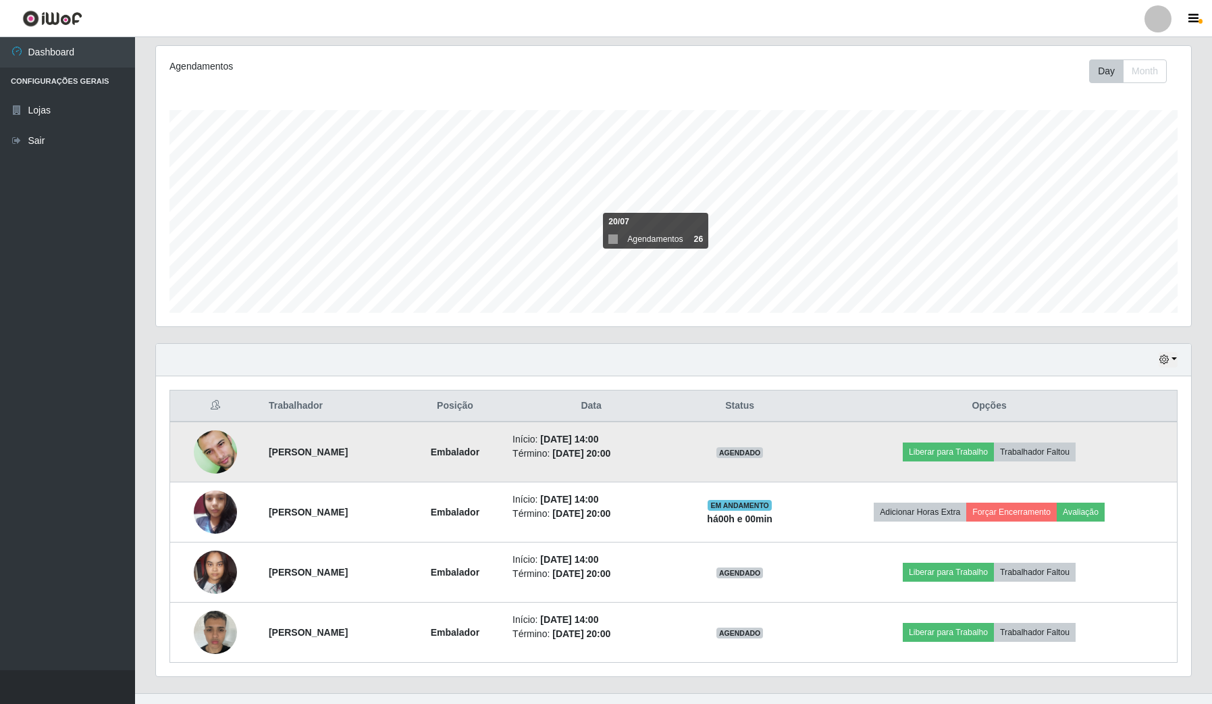
scroll to position [194, 0]
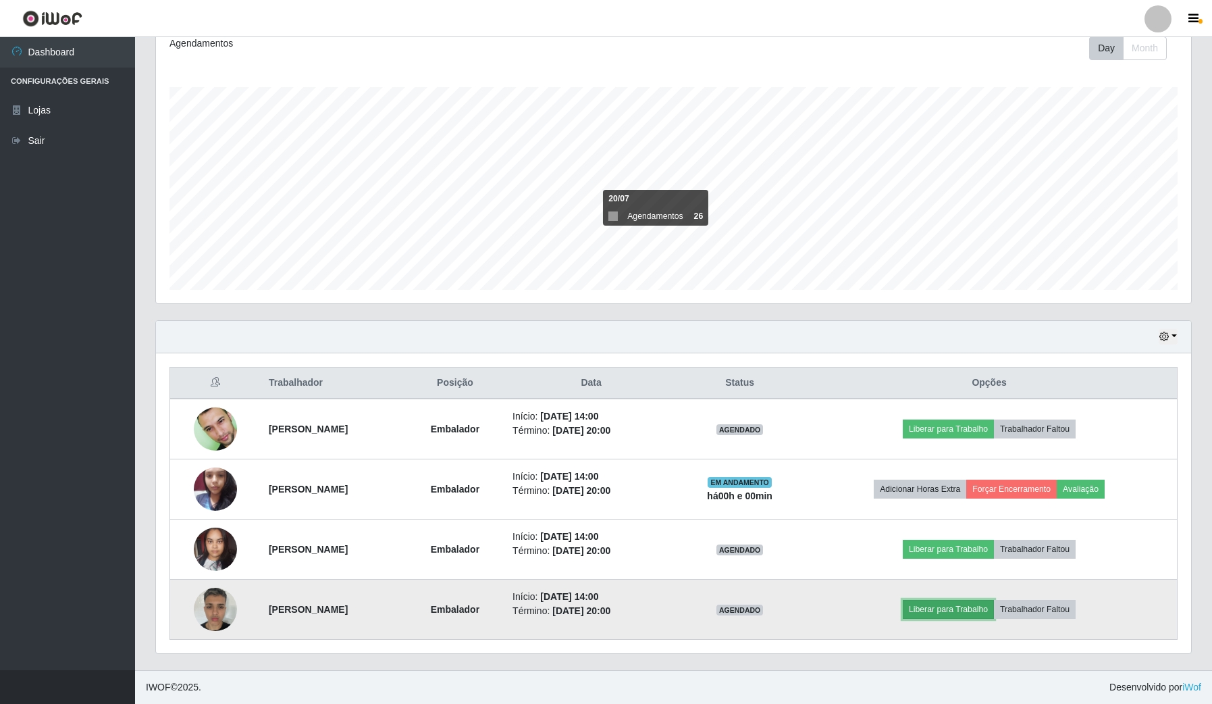
click at [946, 604] on button "Liberar para Trabalho" at bounding box center [948, 609] width 91 height 19
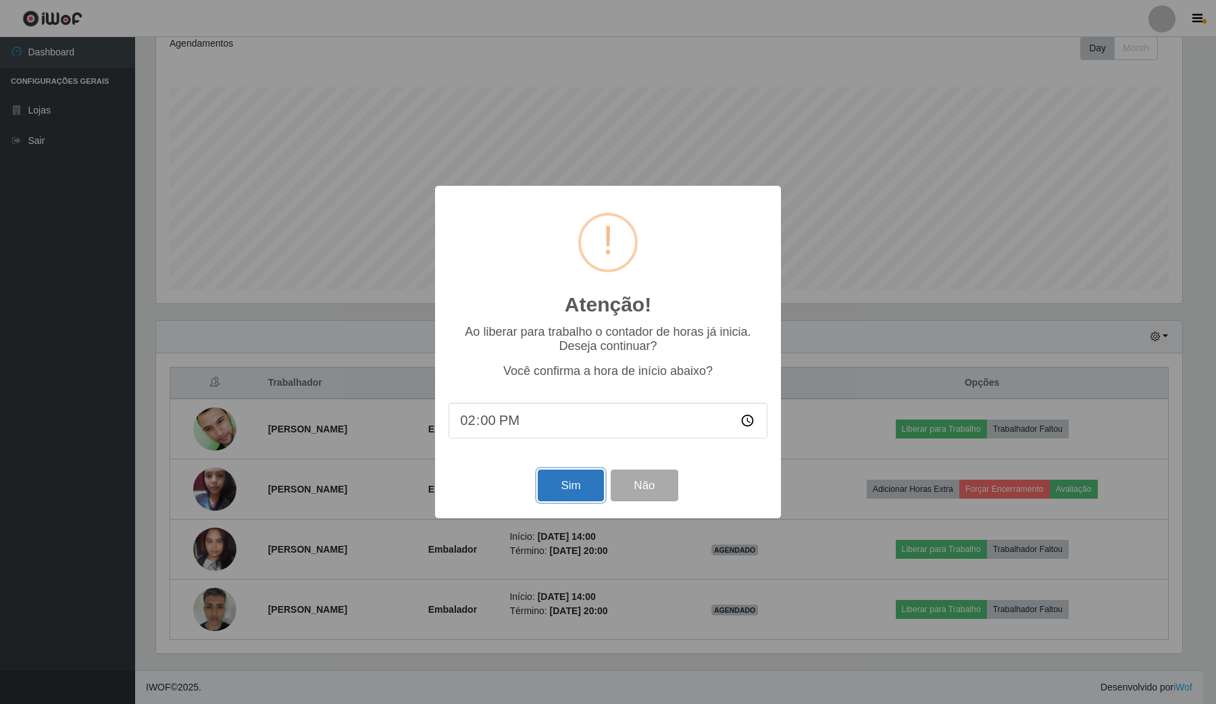
click at [573, 494] on button "Sim" at bounding box center [571, 485] width 66 height 32
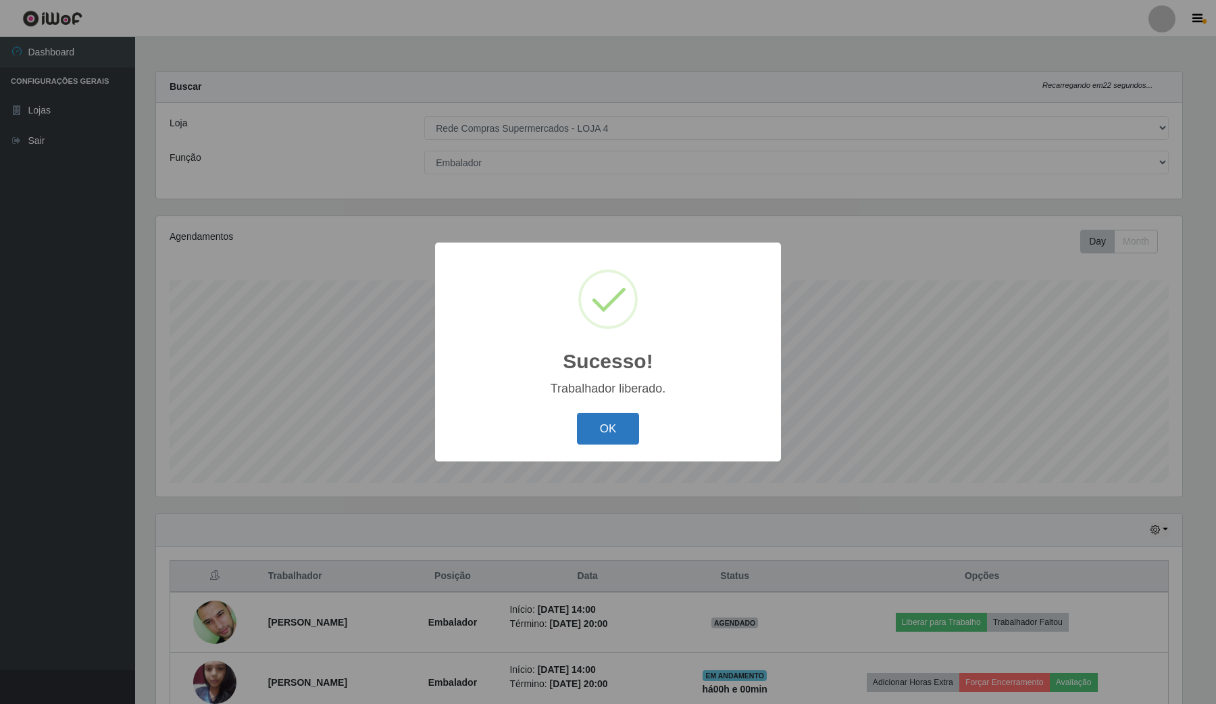
click at [577, 426] on button "OK" at bounding box center [608, 429] width 63 height 32
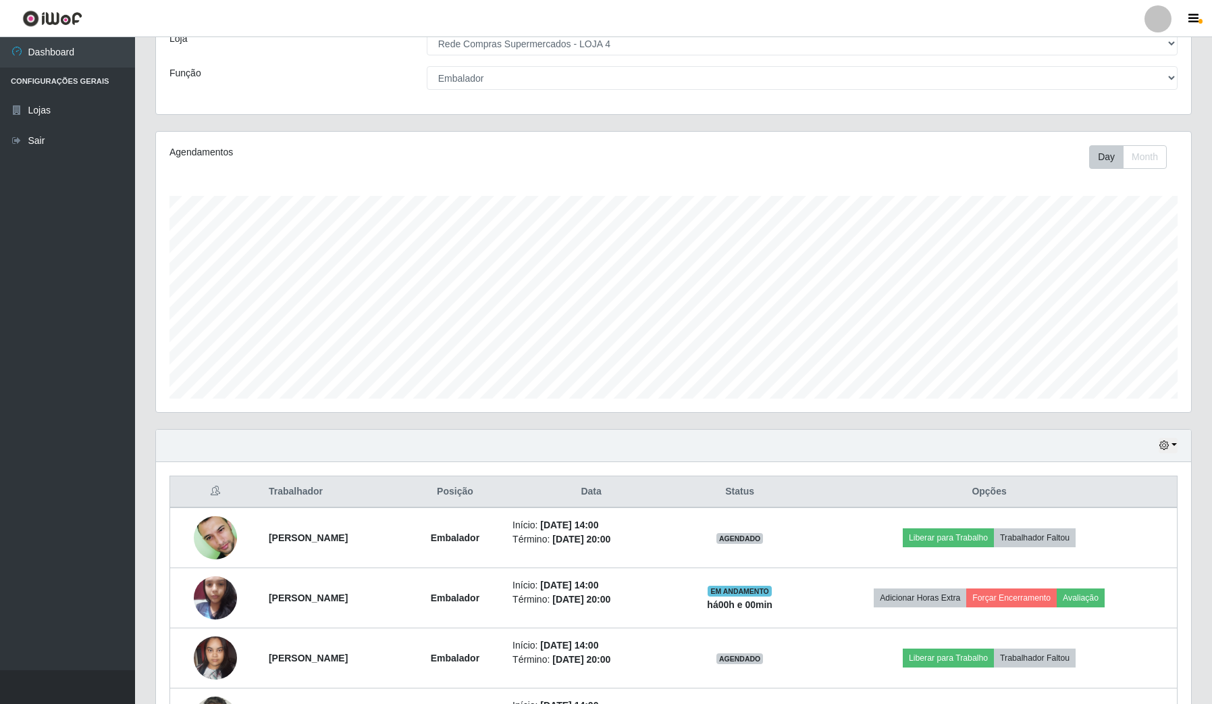
scroll to position [194, 0]
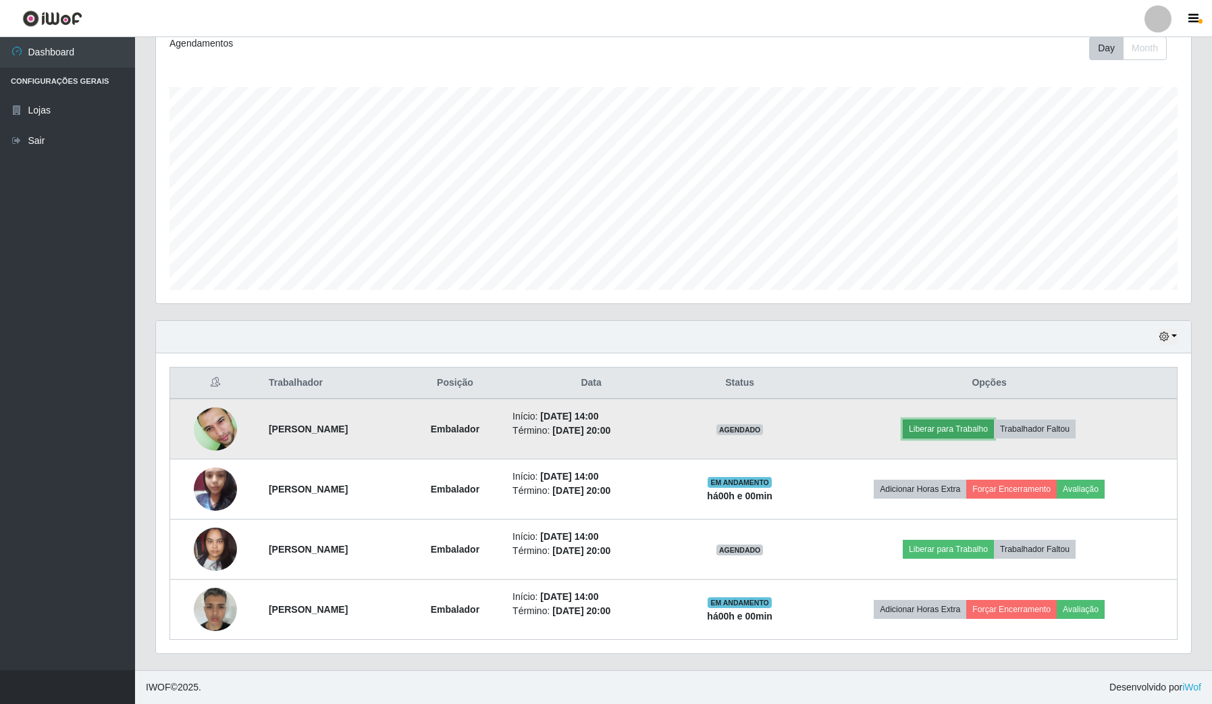
click at [954, 430] on button "Liberar para Trabalho" at bounding box center [948, 428] width 91 height 19
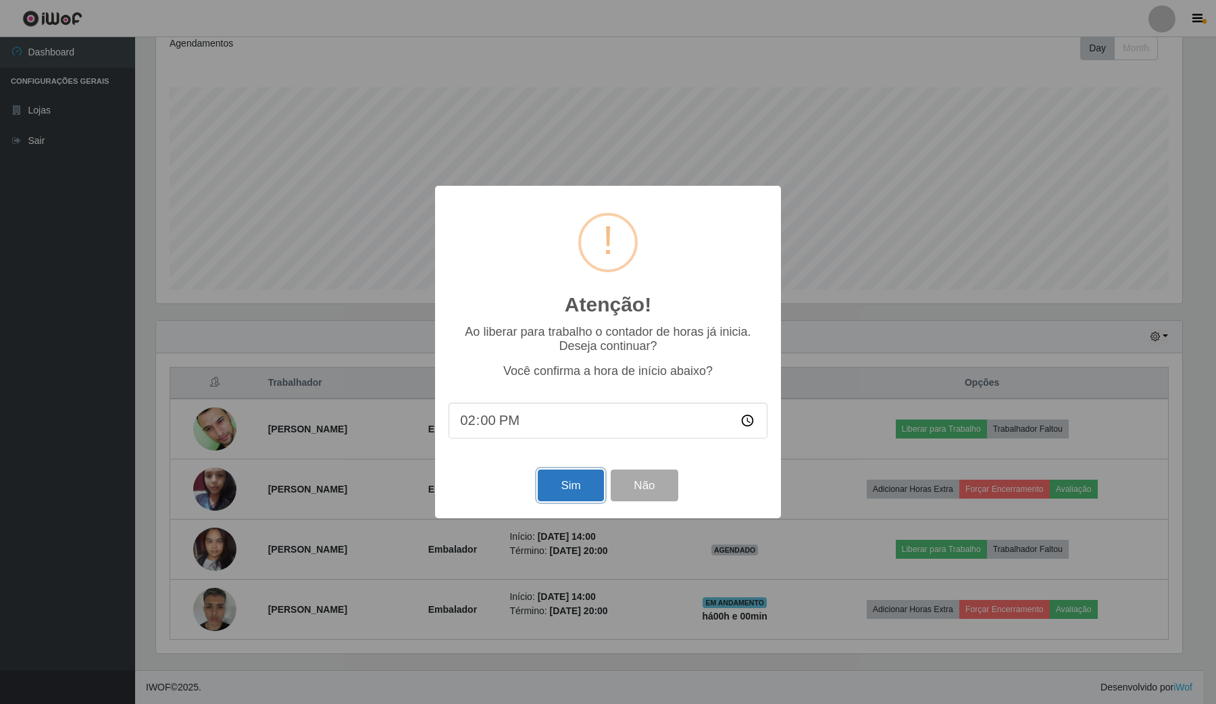
click at [559, 486] on button "Sim" at bounding box center [571, 485] width 66 height 32
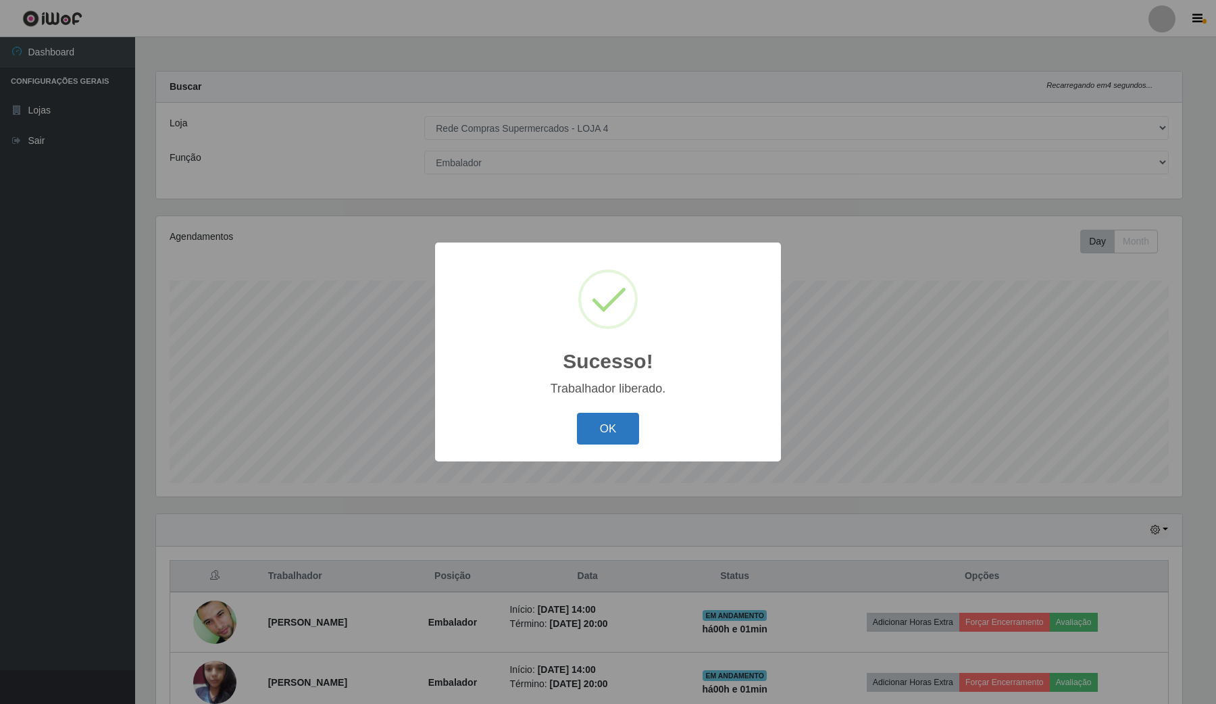
click at [610, 433] on button "OK" at bounding box center [608, 429] width 63 height 32
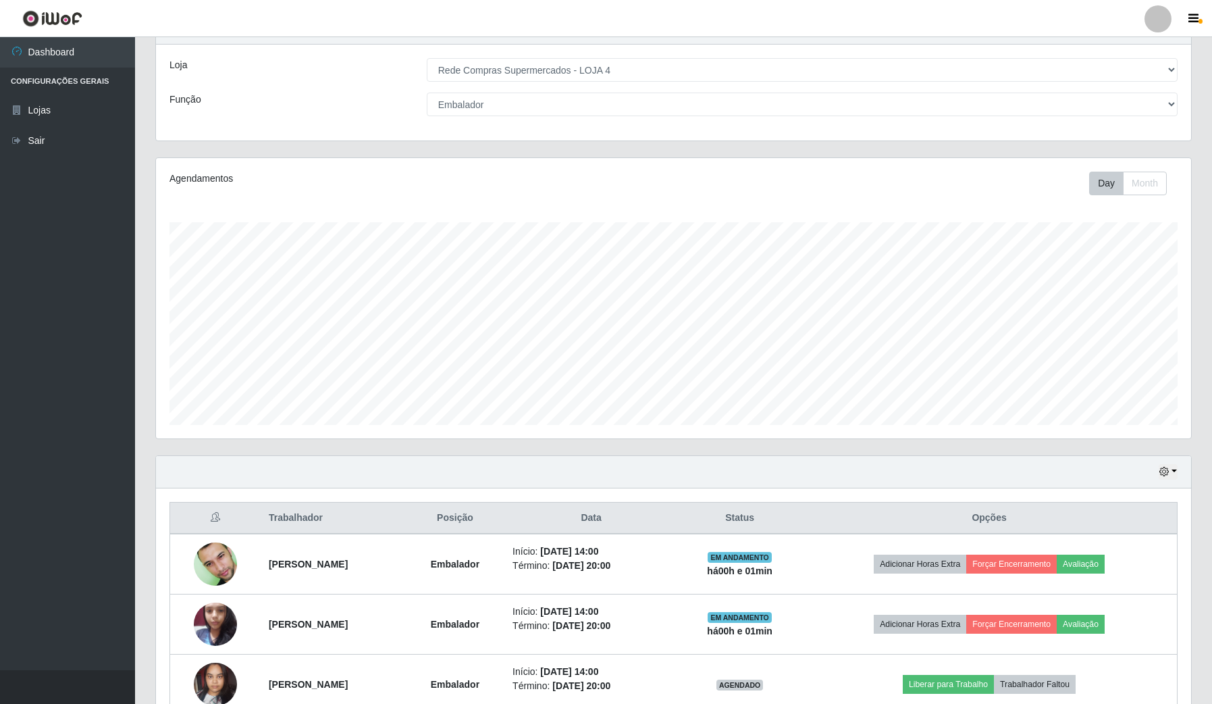
scroll to position [194, 0]
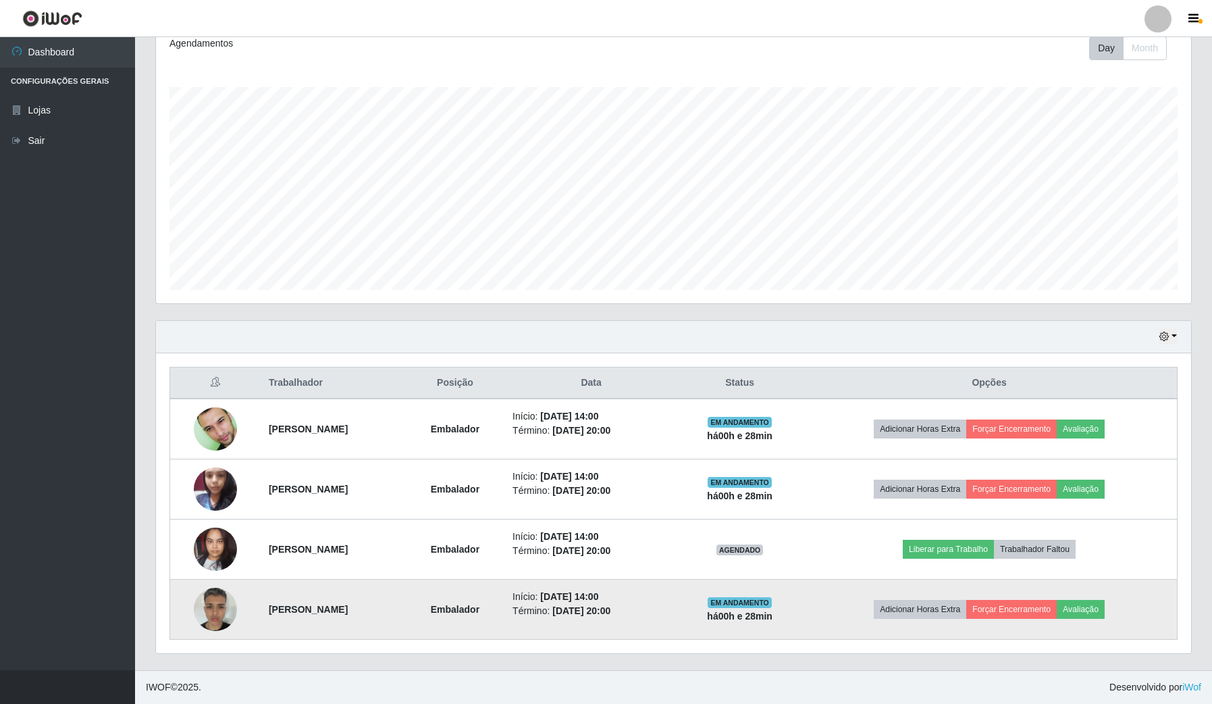
click at [221, 613] on img at bounding box center [215, 608] width 43 height 57
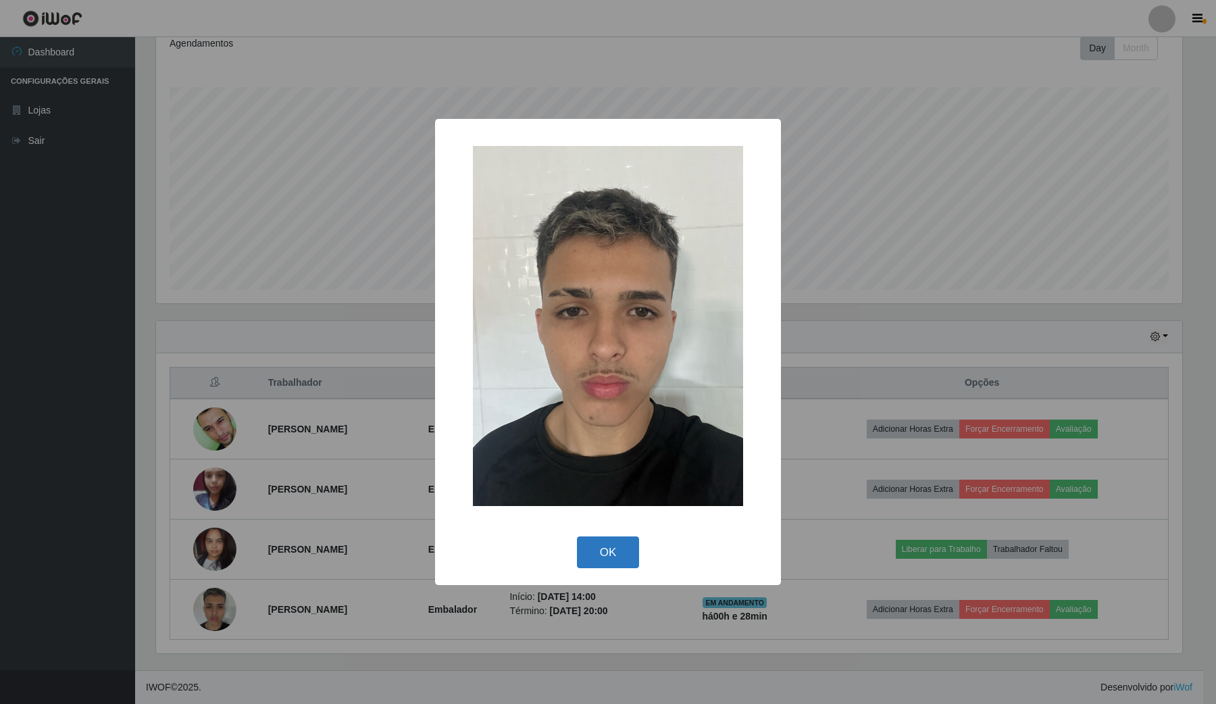
click at [598, 552] on button "OK" at bounding box center [608, 552] width 63 height 32
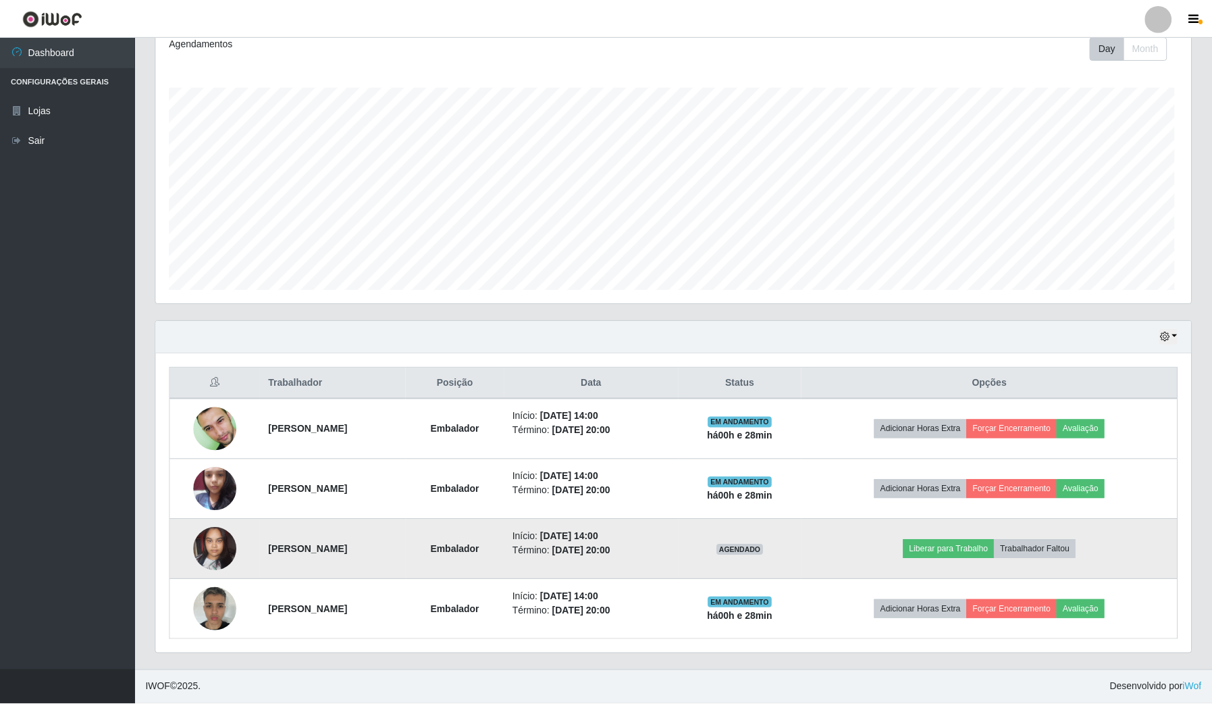
scroll to position [281, 1035]
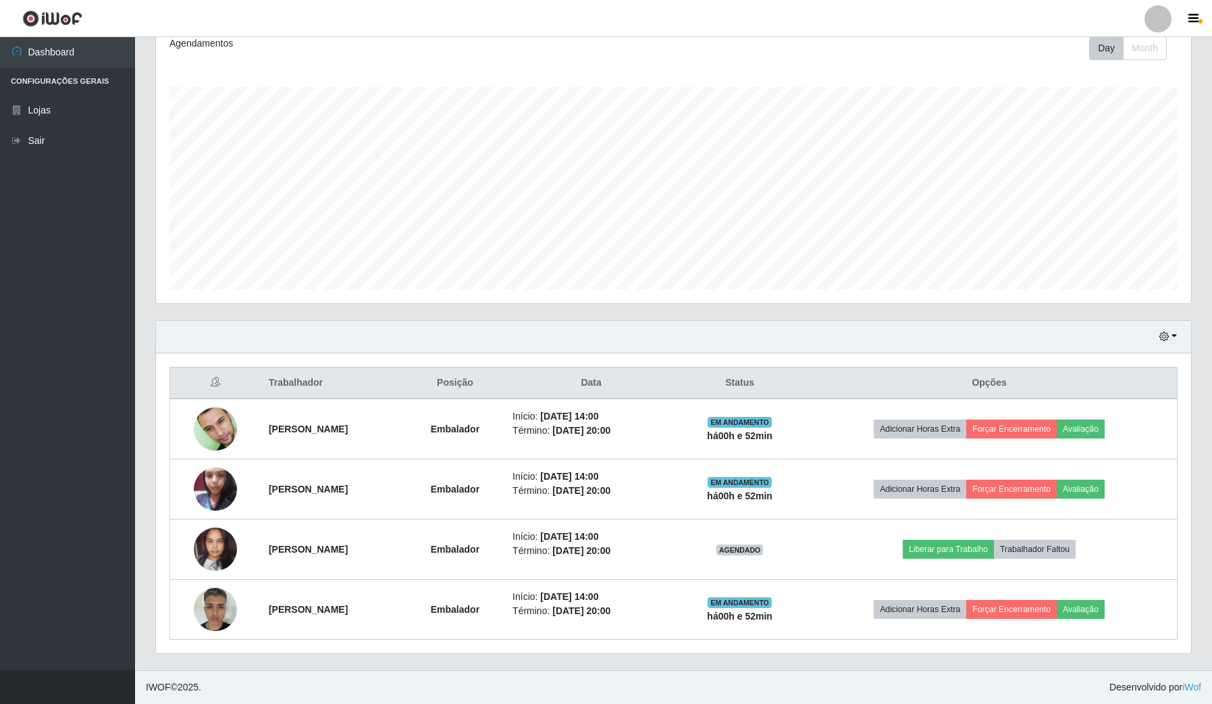
click at [1092, 334] on div "Hoje 1 dia 3 dias 1 Semana Não encerrados" at bounding box center [673, 337] width 1035 height 32
